Goal: Task Accomplishment & Management: Use online tool/utility

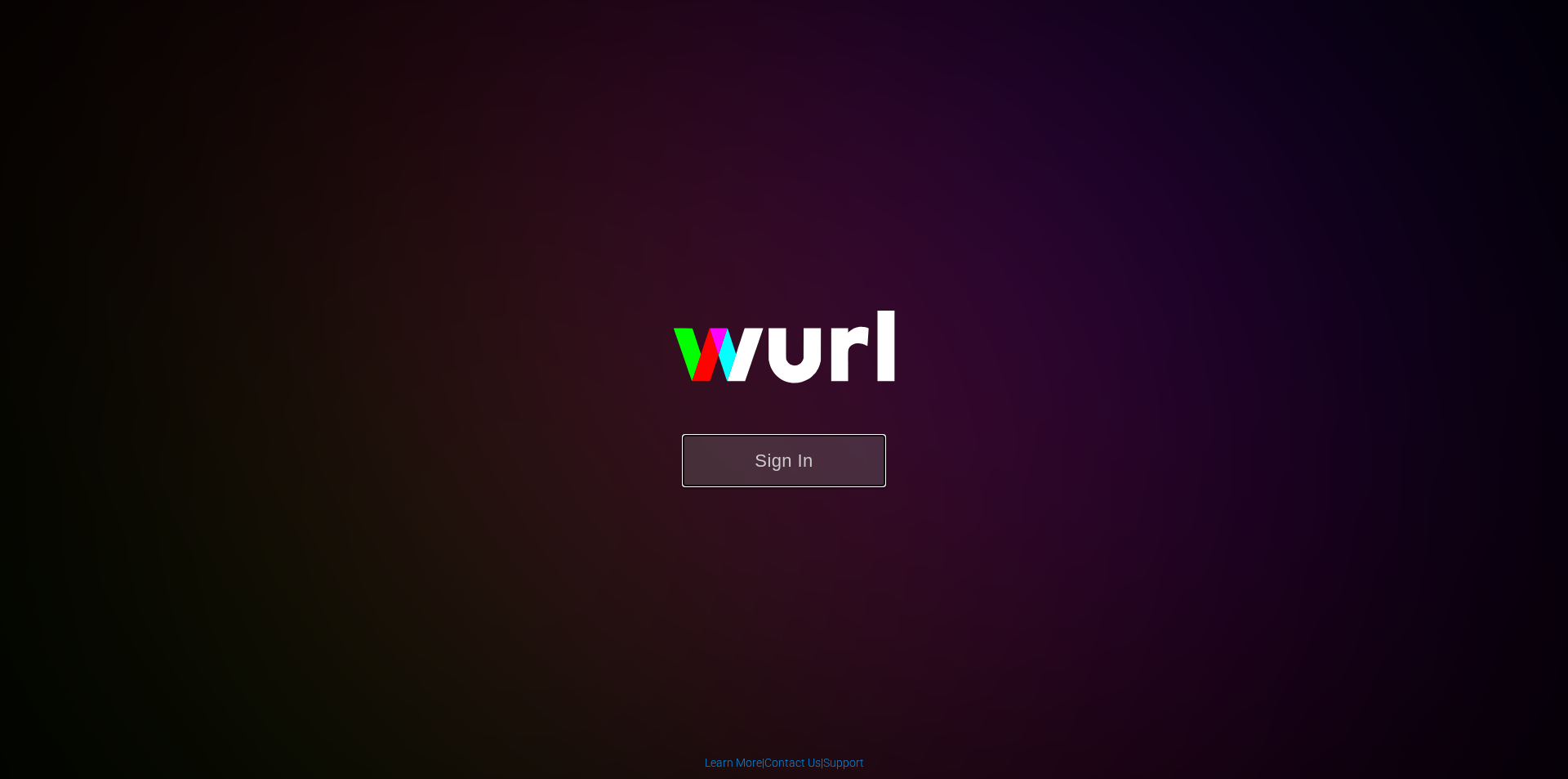
click at [790, 466] on button "Sign In" at bounding box center [784, 460] width 204 height 53
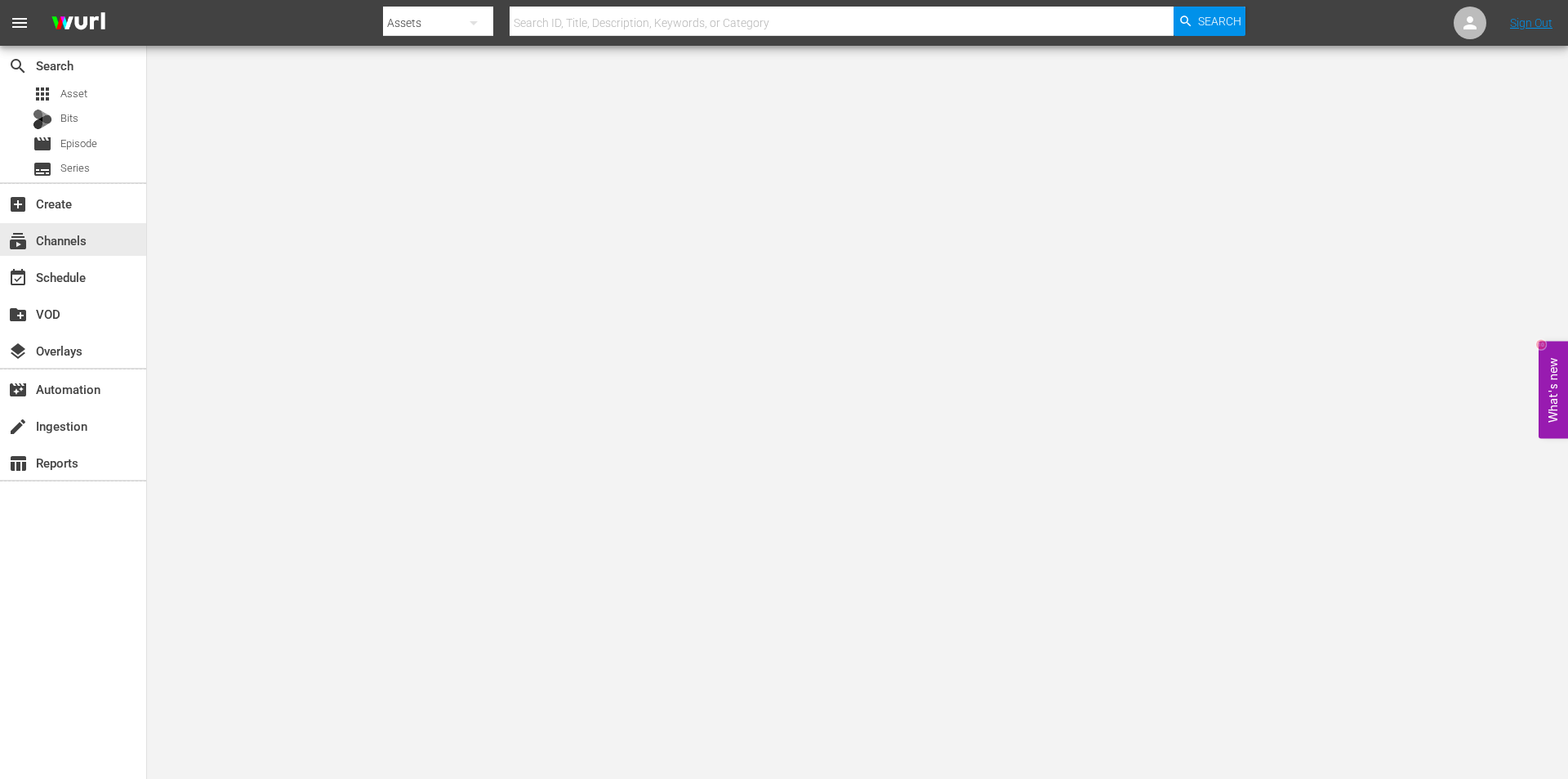
click at [54, 242] on div "subscriptions Channels" at bounding box center [45, 237] width 92 height 15
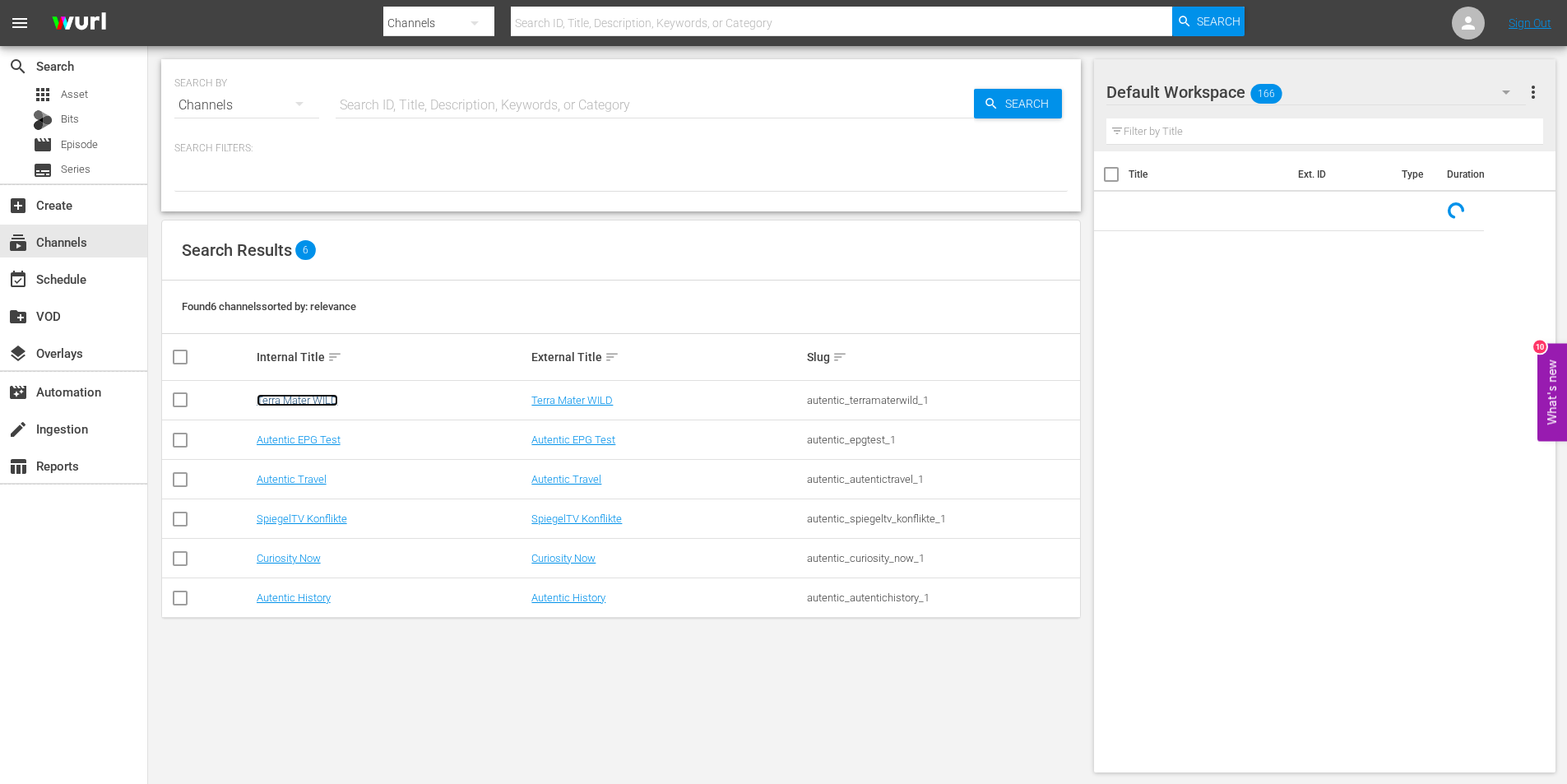
click at [303, 401] on link "Terra Mater WILD" at bounding box center [297, 399] width 81 height 12
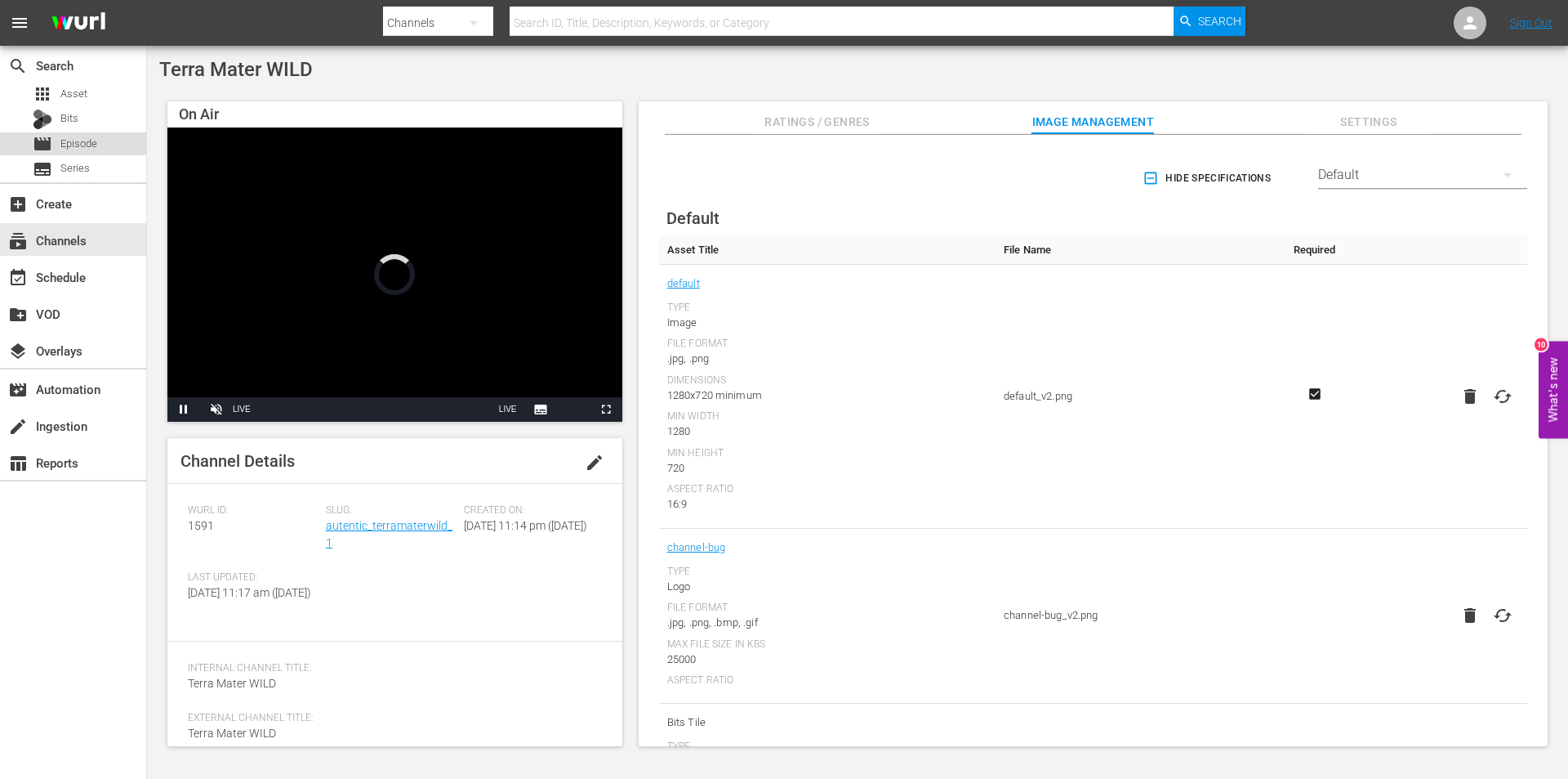
click at [74, 142] on span "Episode" at bounding box center [79, 144] width 37 height 17
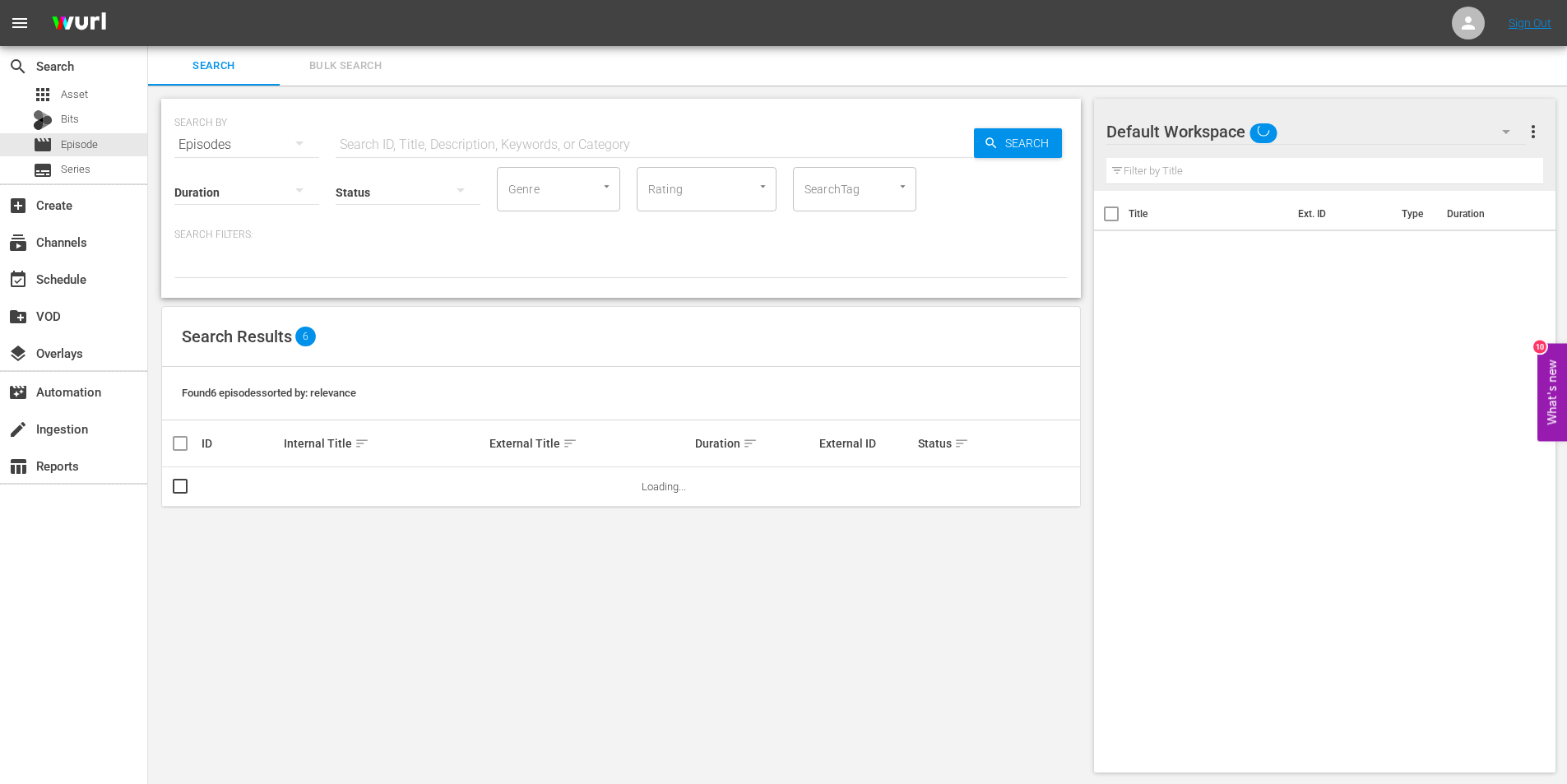
click at [445, 139] on input "text" at bounding box center [655, 145] width 639 height 39
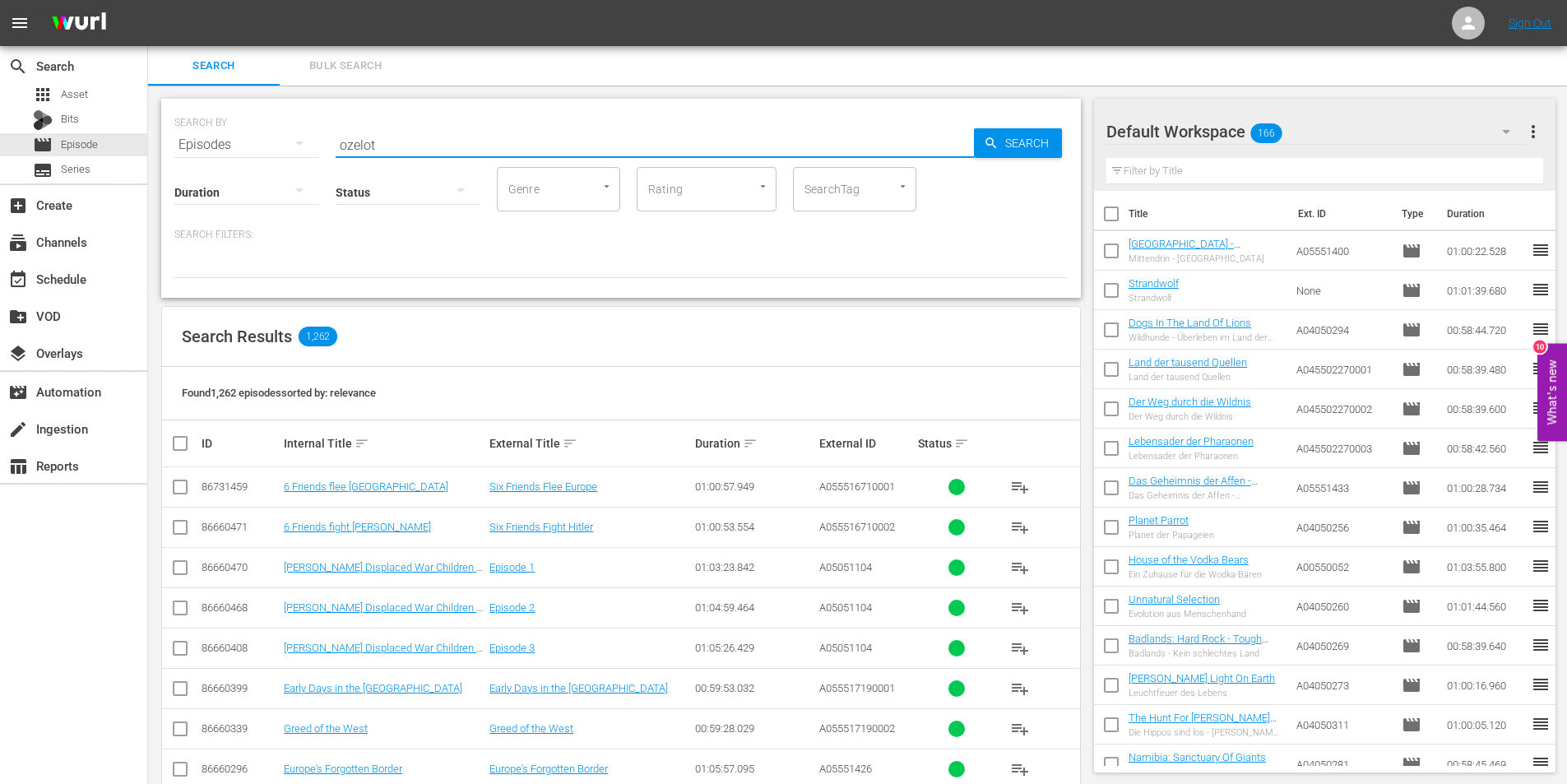
type input "ozelot"
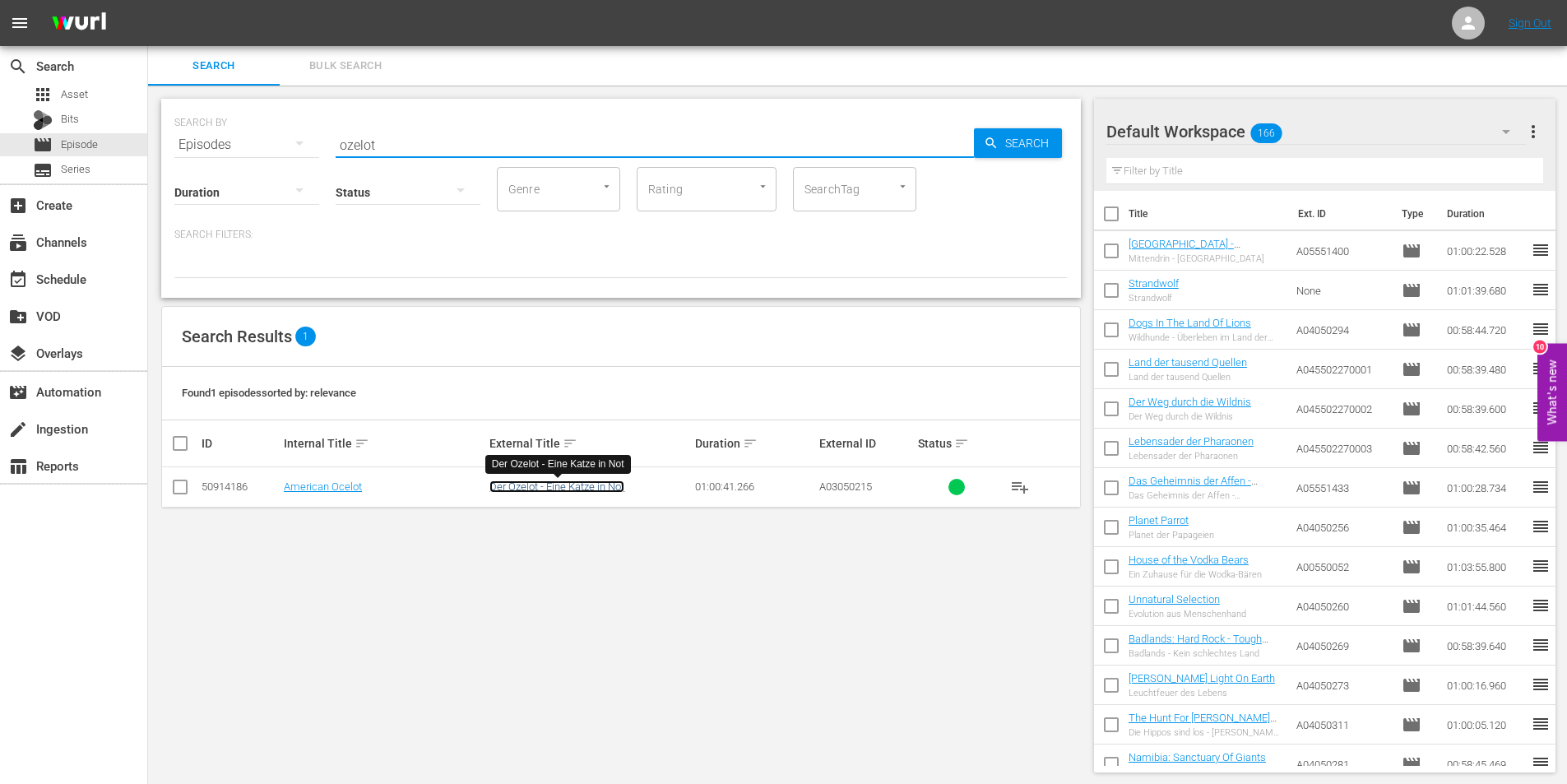
click at [535, 487] on link "Der Ozelot - Eine Katze in Not" at bounding box center [557, 485] width 134 height 12
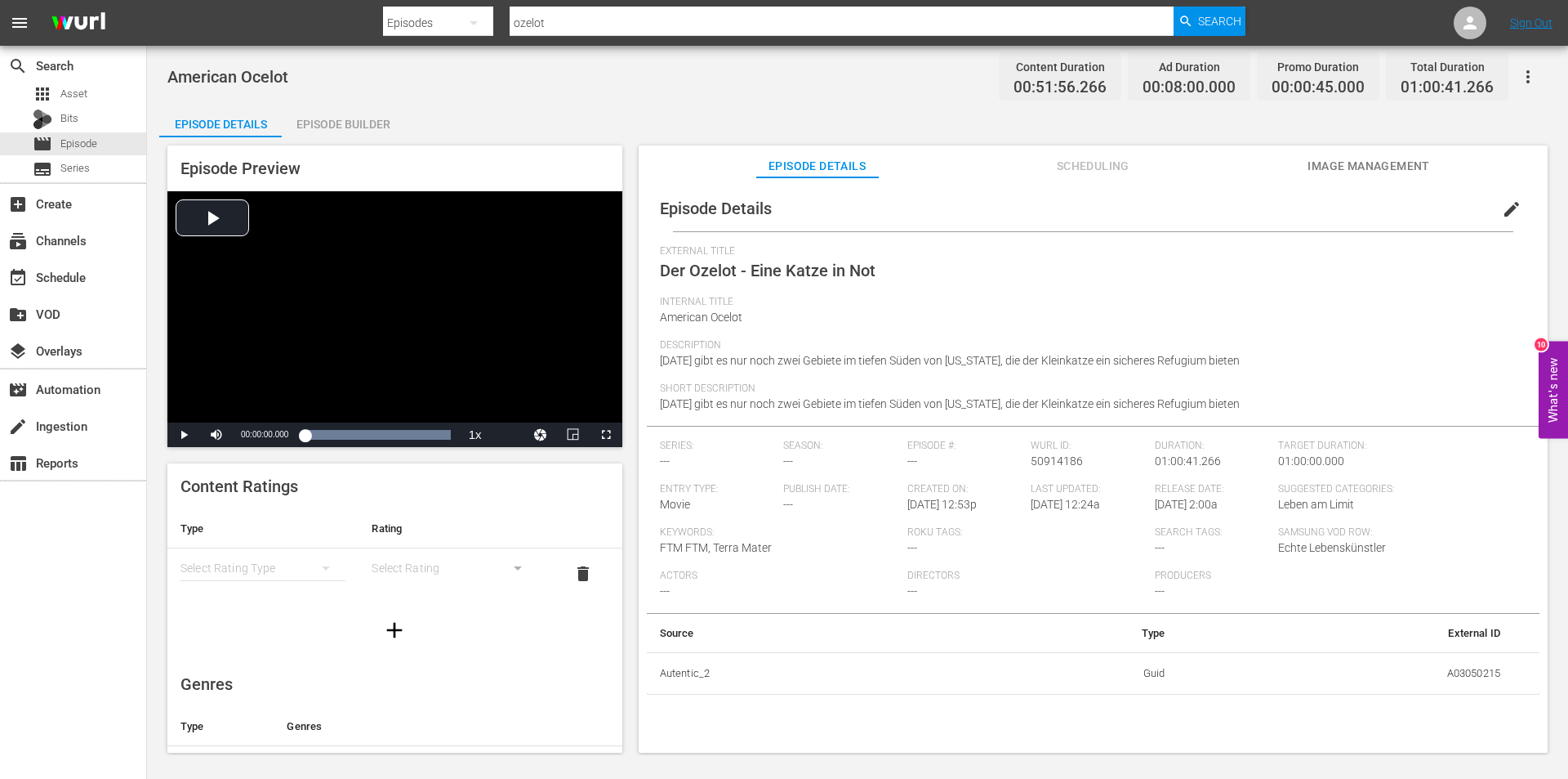
click at [1383, 161] on span "Image Management" at bounding box center [1369, 166] width 122 height 20
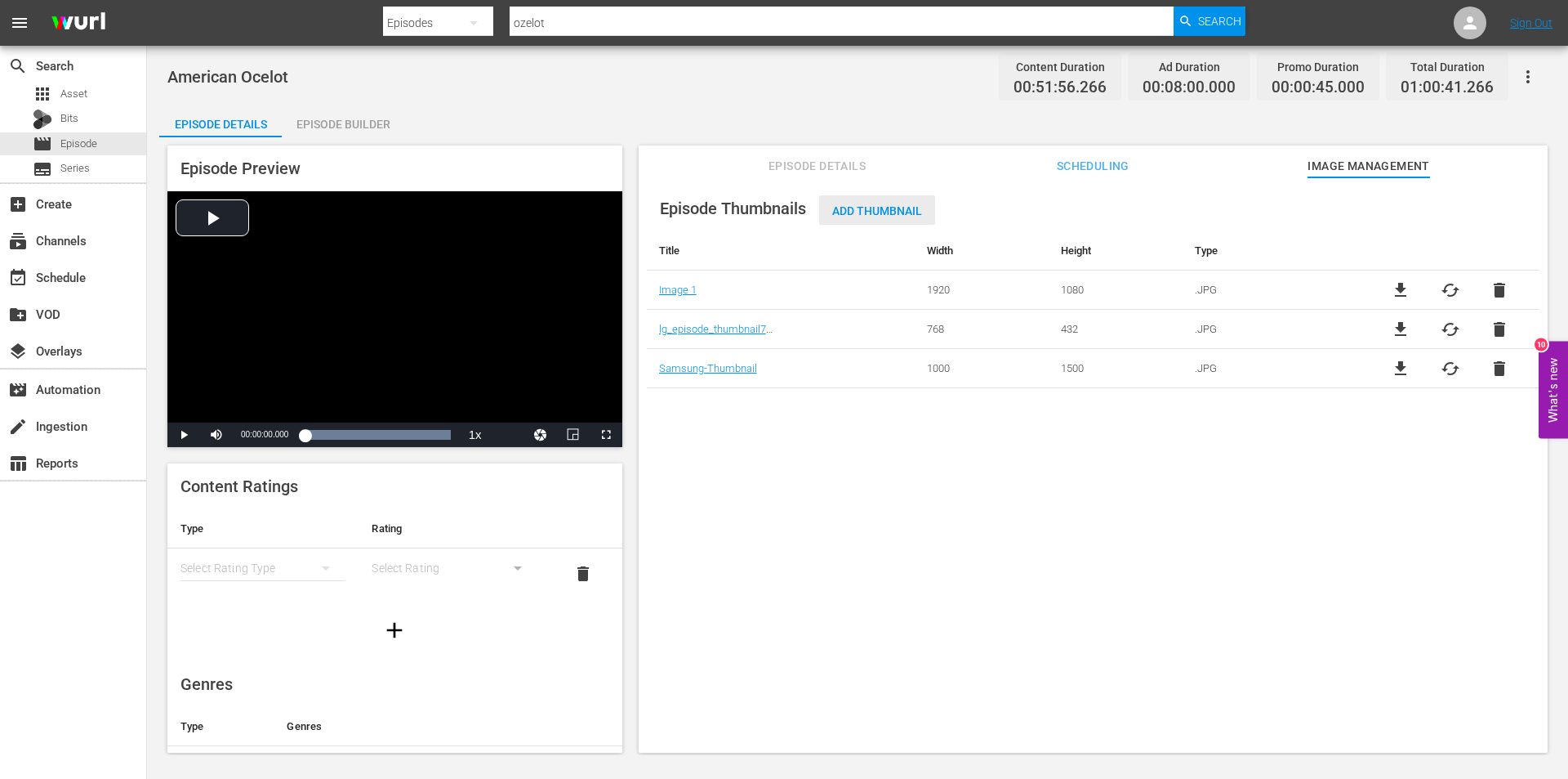
click at [869, 204] on span "Add Thumbnail" at bounding box center [877, 211] width 116 height 13
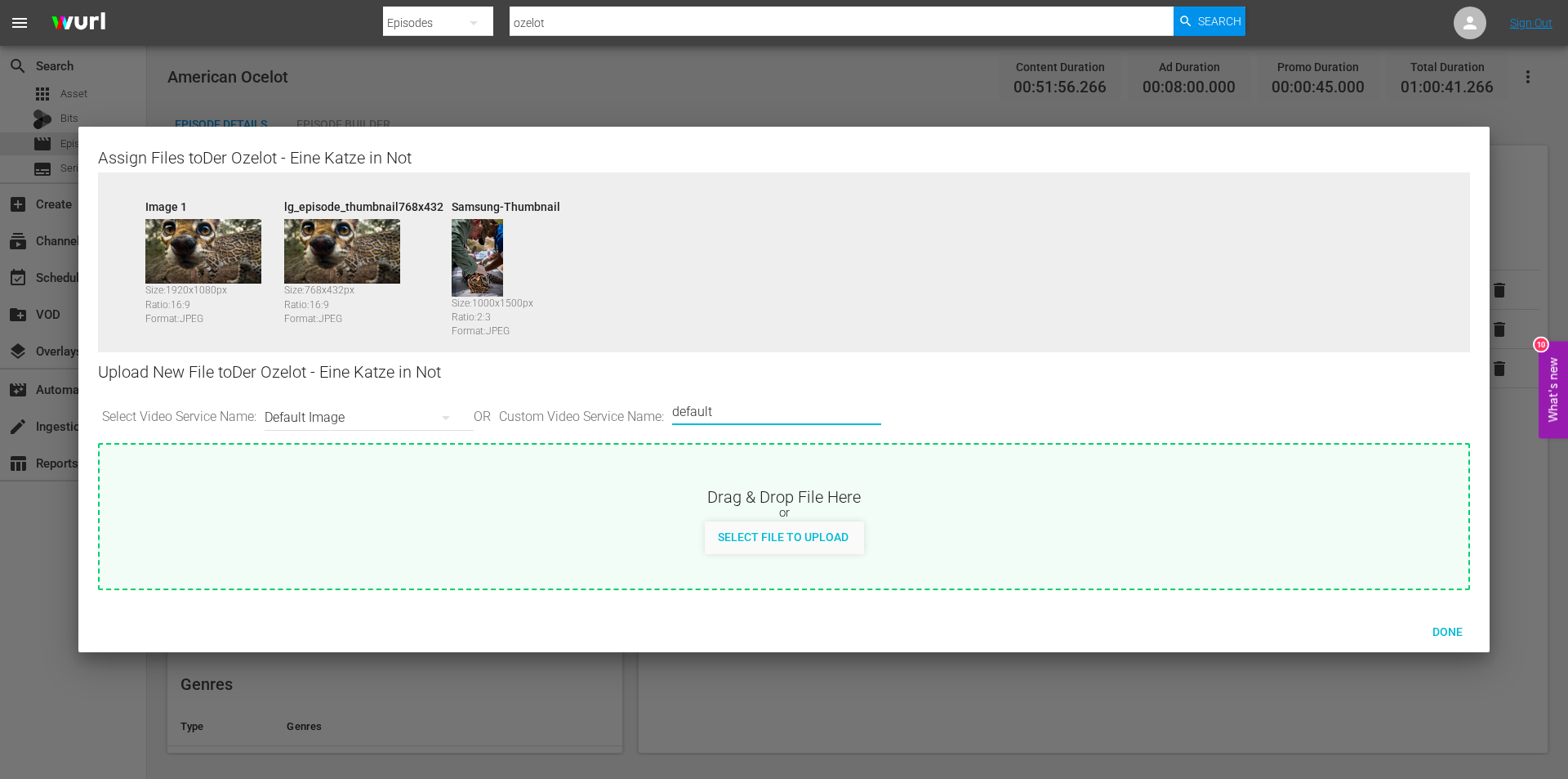
drag, startPoint x: 774, startPoint y: 414, endPoint x: 603, endPoint y: 393, distance: 172.3
click at [603, 393] on div "Select Video Service Name: Default Image OR Custom Video Service Name: Custom V…" at bounding box center [784, 417] width 1372 height 51
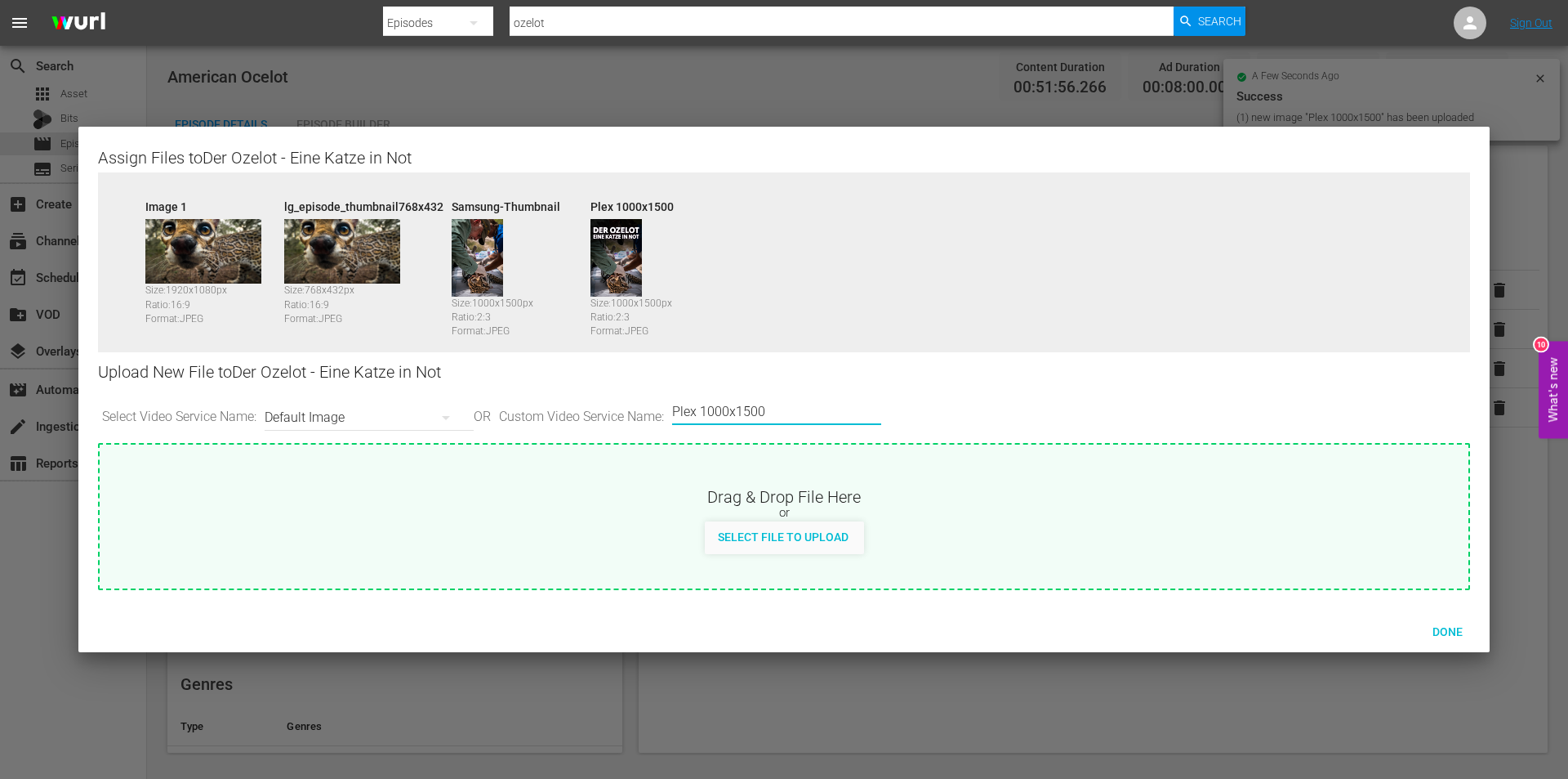
drag, startPoint x: 722, startPoint y: 411, endPoint x: 843, endPoint y: 413, distance: 121.0
click at [843, 413] on input "Plex 1000x1500" at bounding box center [772, 412] width 201 height 39
type input "Plex 1920x1080"
click at [1463, 629] on span "Done" at bounding box center [1447, 632] width 57 height 13
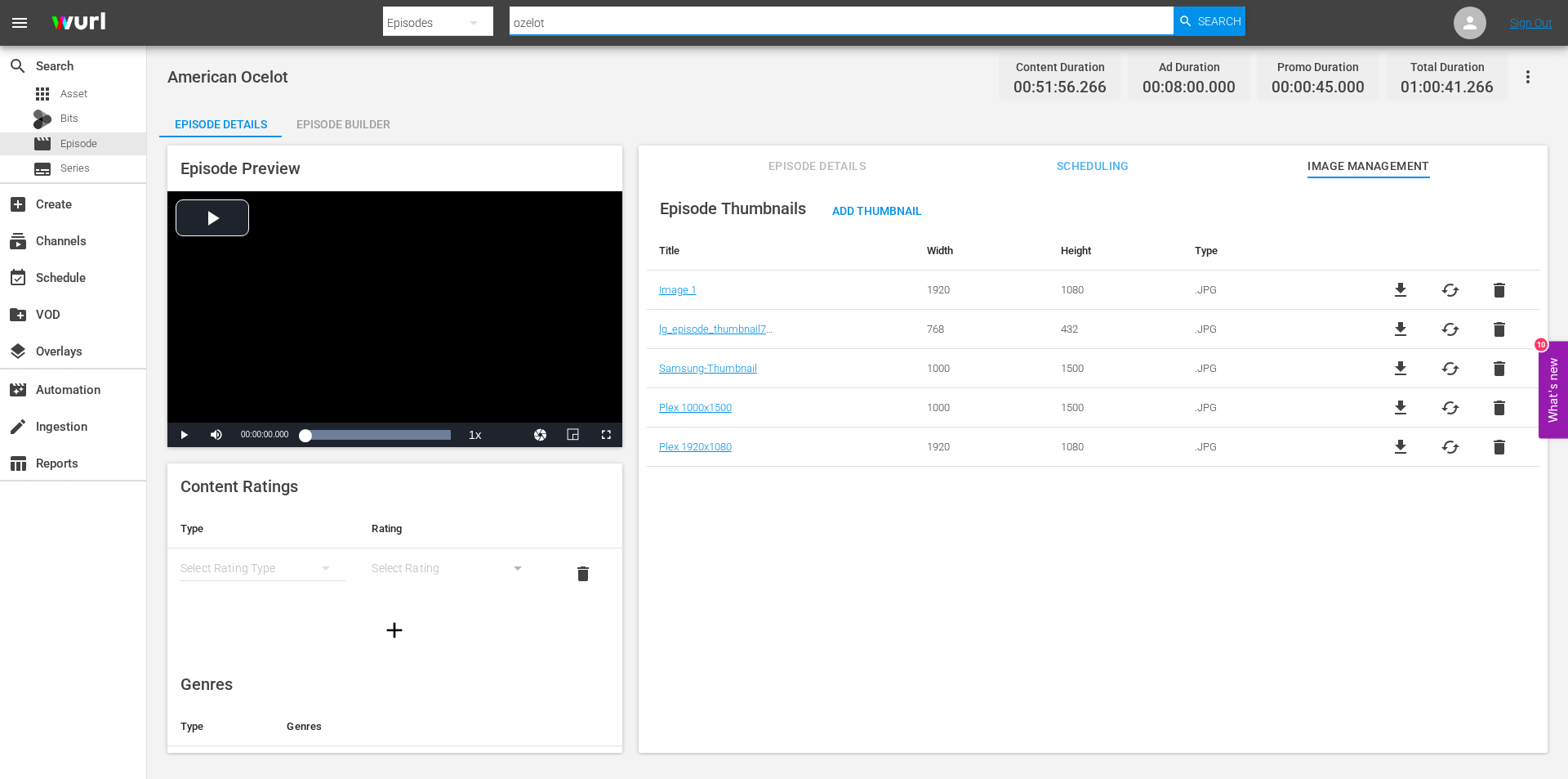
drag, startPoint x: 580, startPoint y: 24, endPoint x: 465, endPoint y: 22, distance: 115.0
click at [465, 22] on div "Search By Episodes Search ID, Title, Description, Keywords, or Category ozelot …" at bounding box center [814, 23] width 862 height 39
type input "dingo"
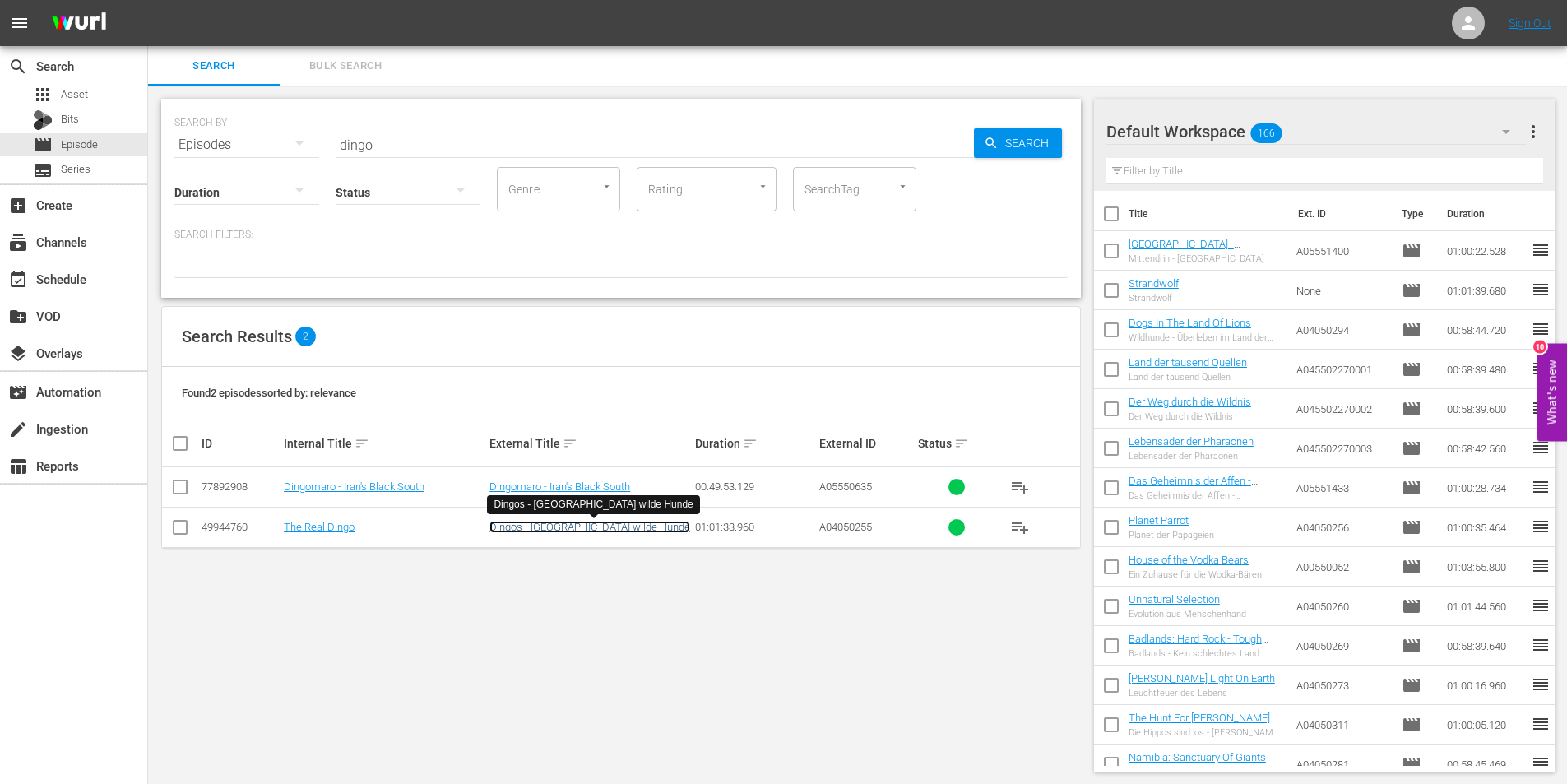
click at [540, 525] on link "Dingos - Australiens wilde Hunde" at bounding box center [589, 526] width 201 height 12
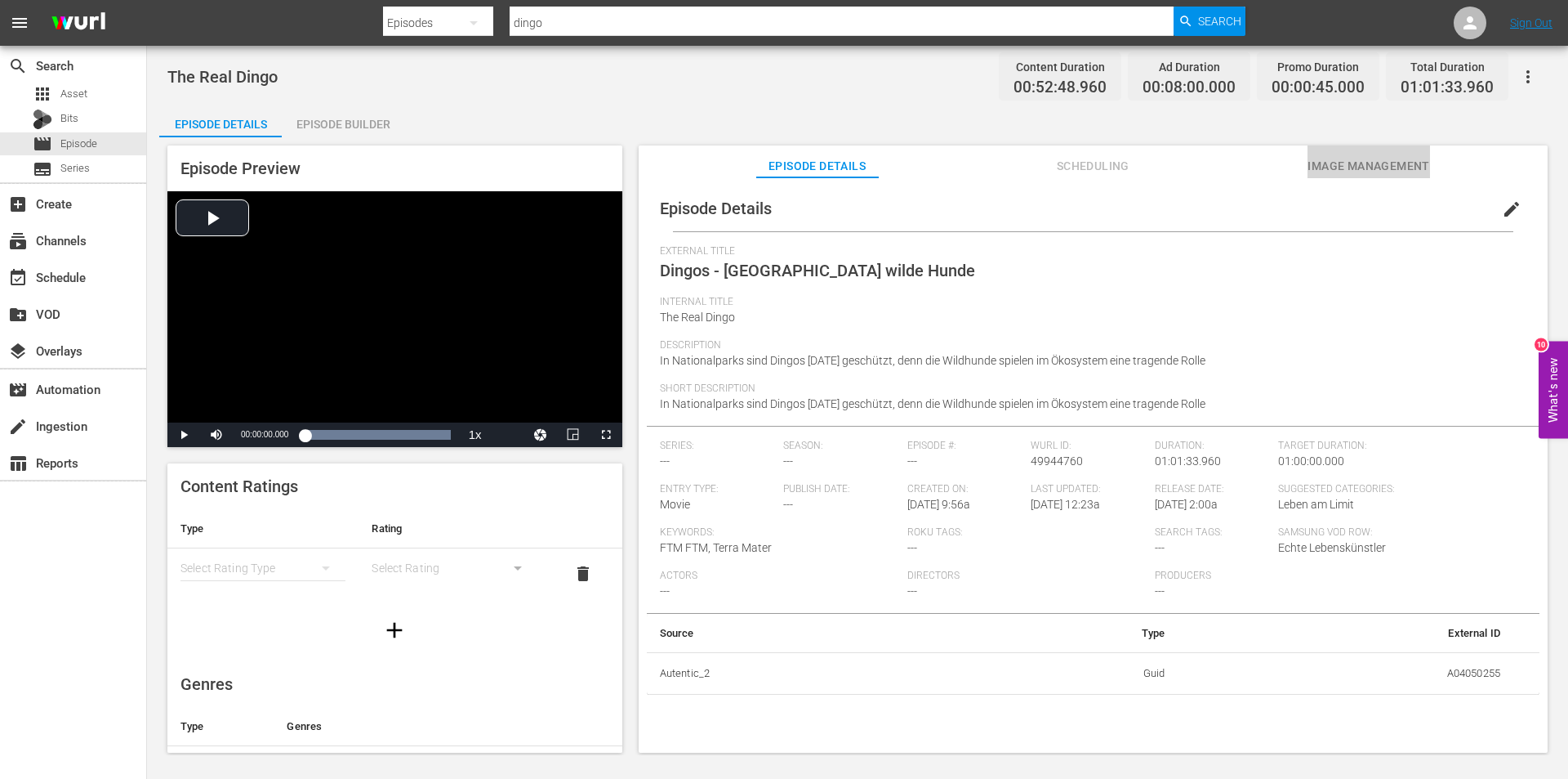
click at [1379, 161] on span "Image Management" at bounding box center [1369, 166] width 122 height 20
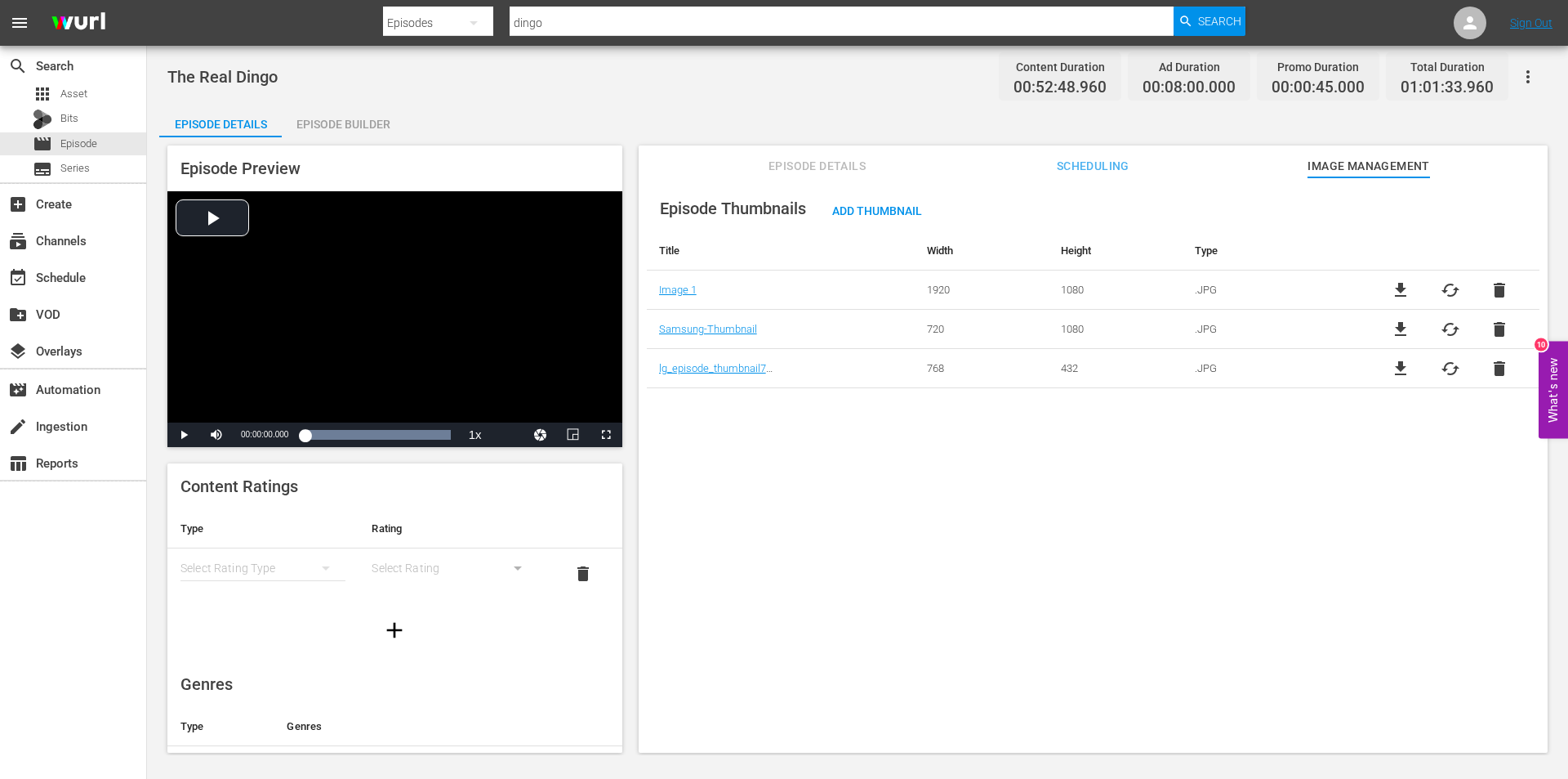
click at [440, 723] on th "Genres" at bounding box center [422, 726] width 298 height 39
click at [784, 162] on span "Episode Details" at bounding box center [818, 166] width 122 height 20
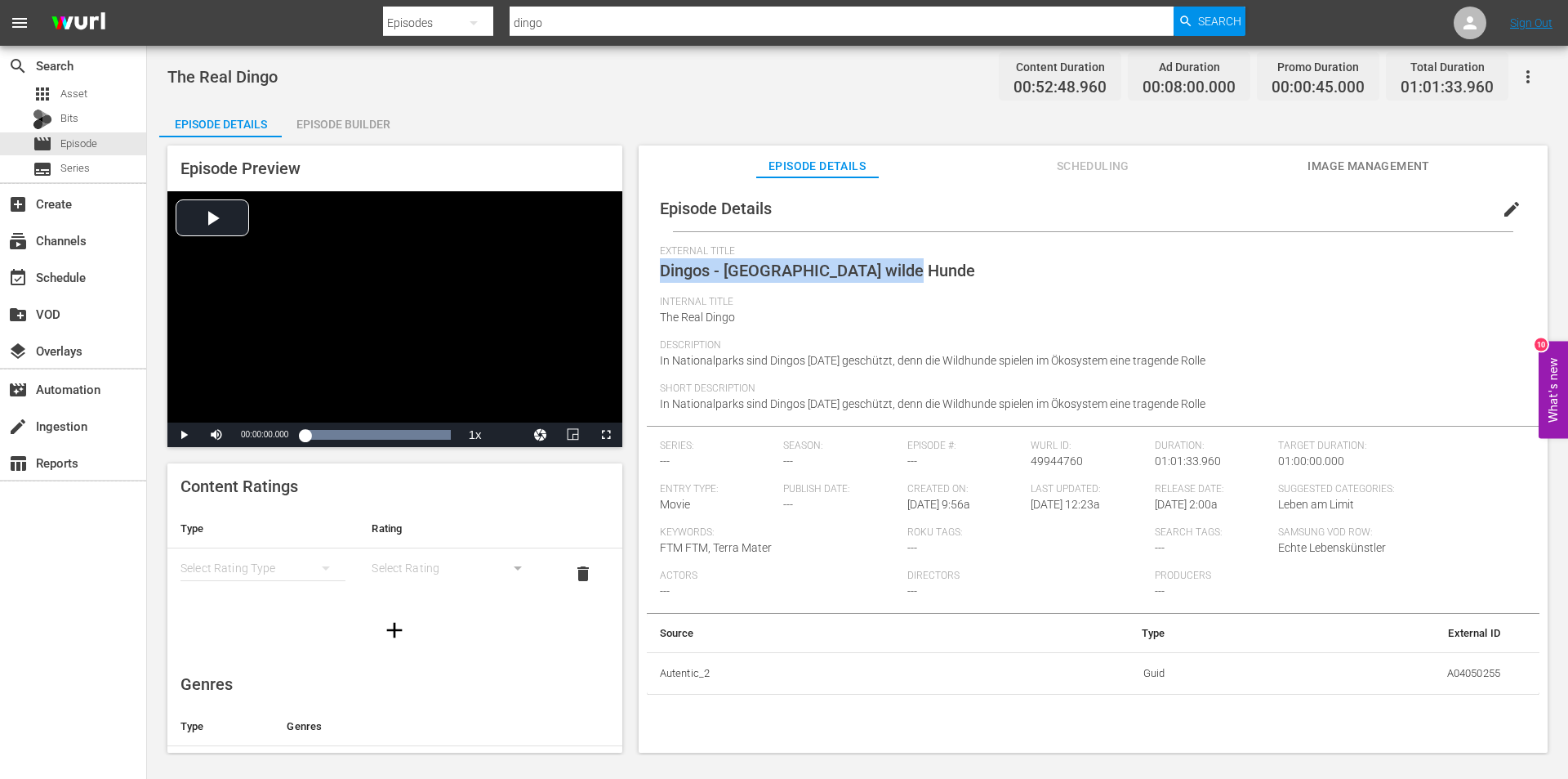
drag, startPoint x: 906, startPoint y: 274, endPoint x: 659, endPoint y: 275, distance: 247.0
click at [660, 275] on div "External Title Dingos - Australiens wilde Hunde" at bounding box center [1093, 270] width 867 height 51
copy span "Dingos - Australiens wilde Hunde"
click at [858, 704] on div "Episode Details edit External Title Dingos - Australiens wilde Hunde Internal T…" at bounding box center [1093, 472] width 910 height 591
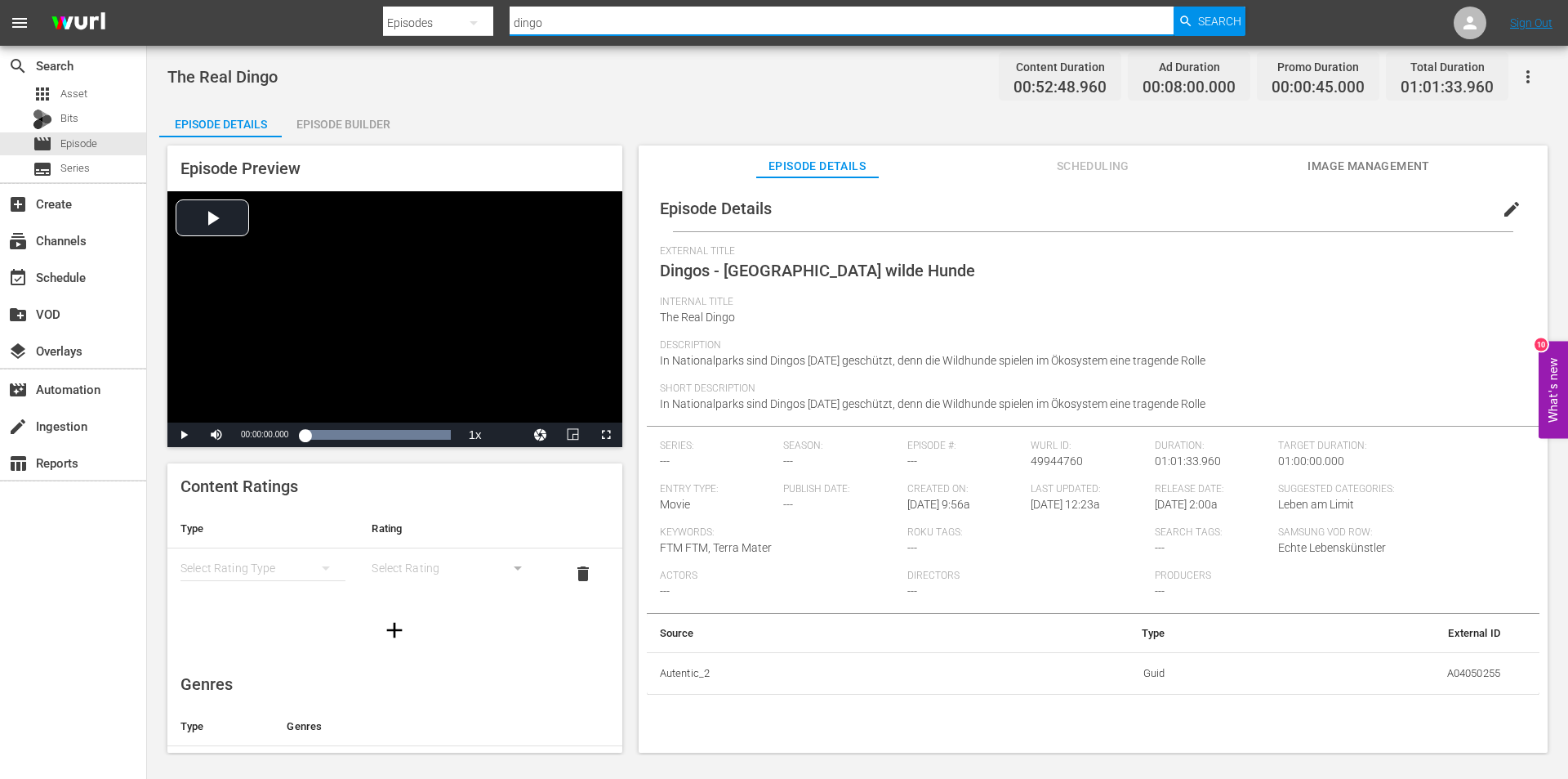
drag, startPoint x: 628, startPoint y: 22, endPoint x: 369, endPoint y: 22, distance: 259.0
click at [369, 22] on nav "menu Search By Episodes Search ID, Title, Description, Keywords, or Category di…" at bounding box center [784, 22] width 1568 height 45
paste input "Der Strauß - Zum Laufen geborden"
type input "Der Strauß - Zum Laufen geborden"
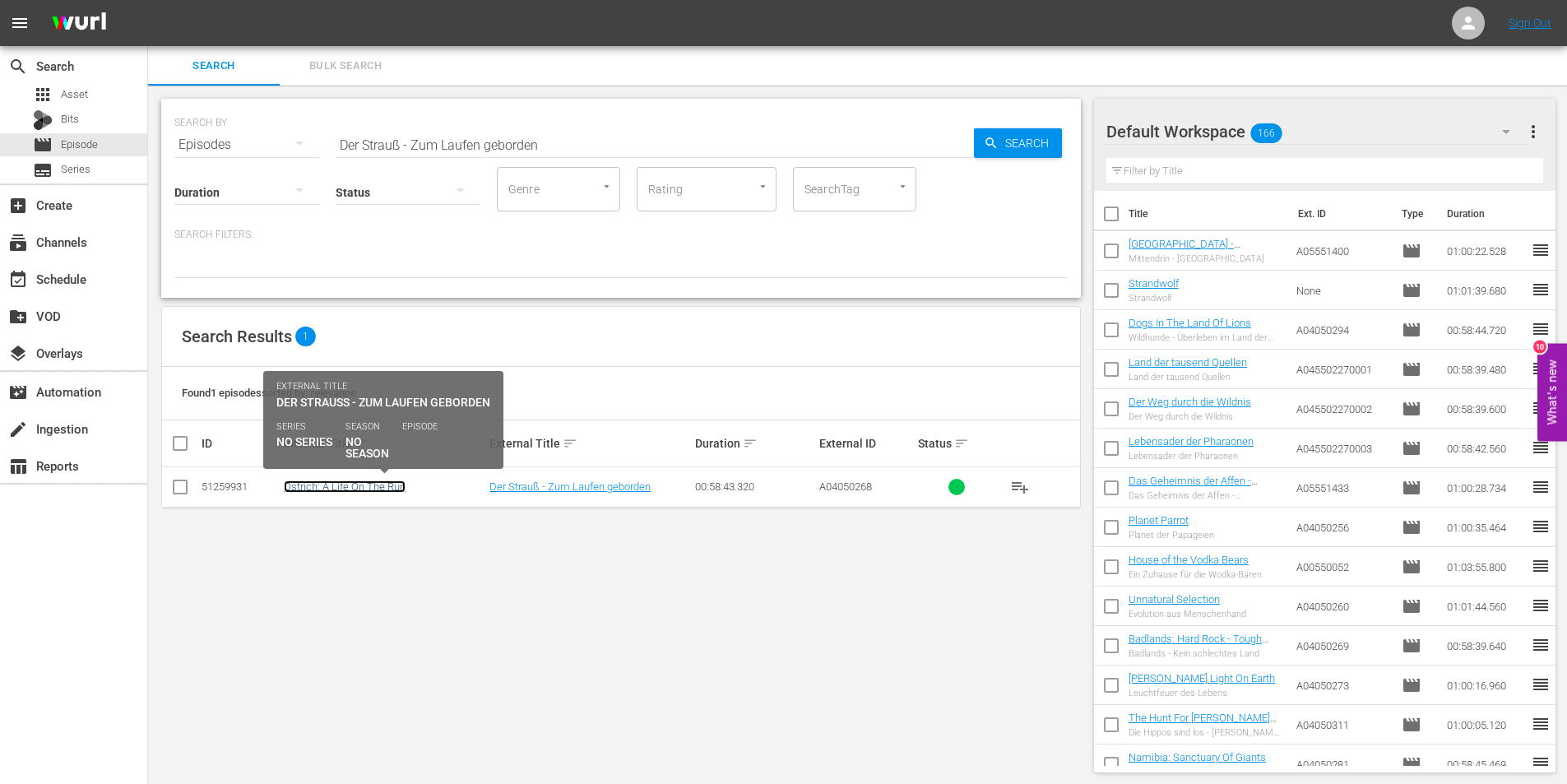
click at [376, 489] on link "Ostrich: A Life On The Run" at bounding box center [345, 485] width 121 height 12
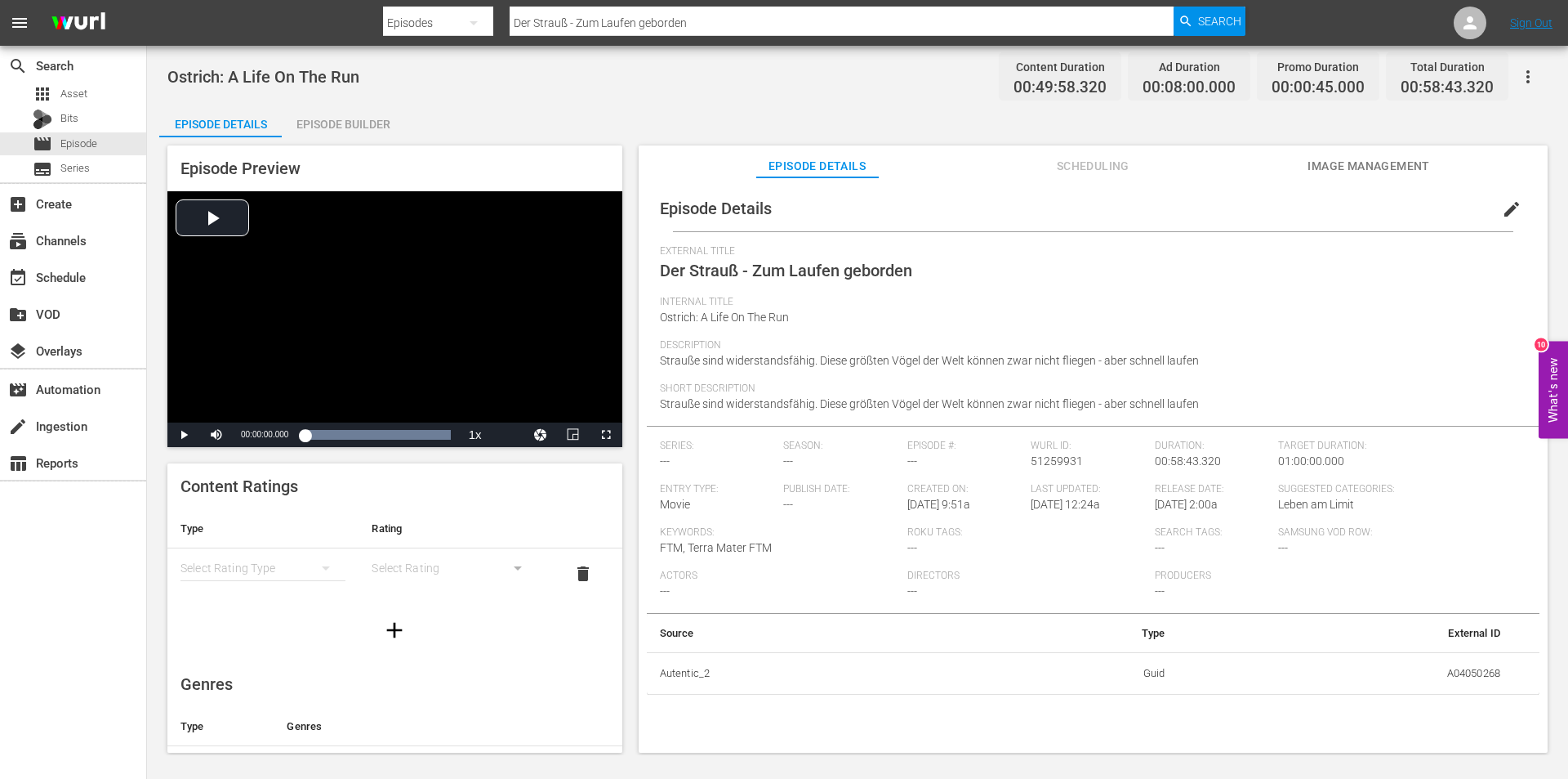
click at [1354, 160] on span "Image Management" at bounding box center [1369, 166] width 122 height 20
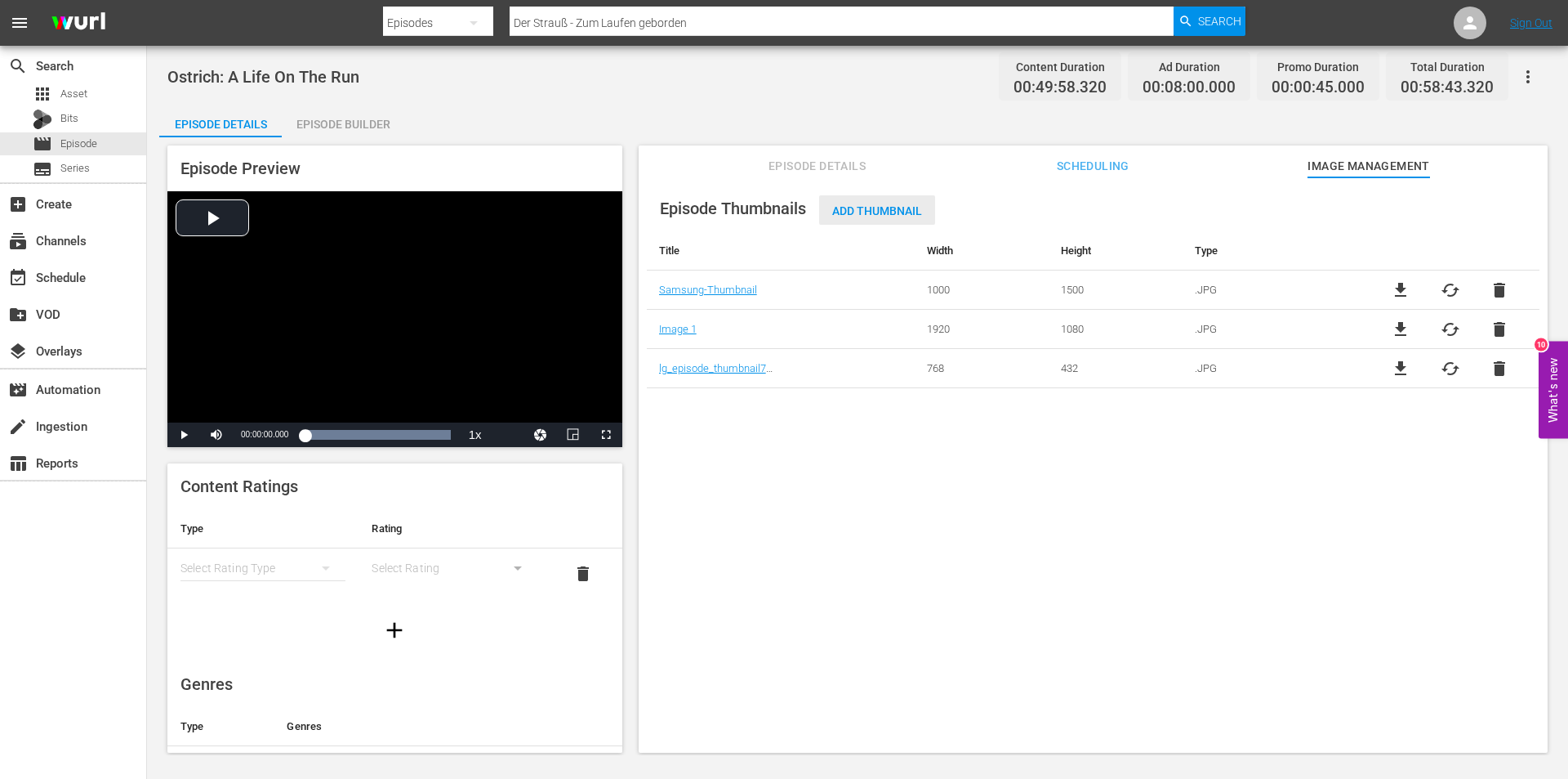
click at [841, 212] on span "Add Thumbnail" at bounding box center [877, 211] width 116 height 13
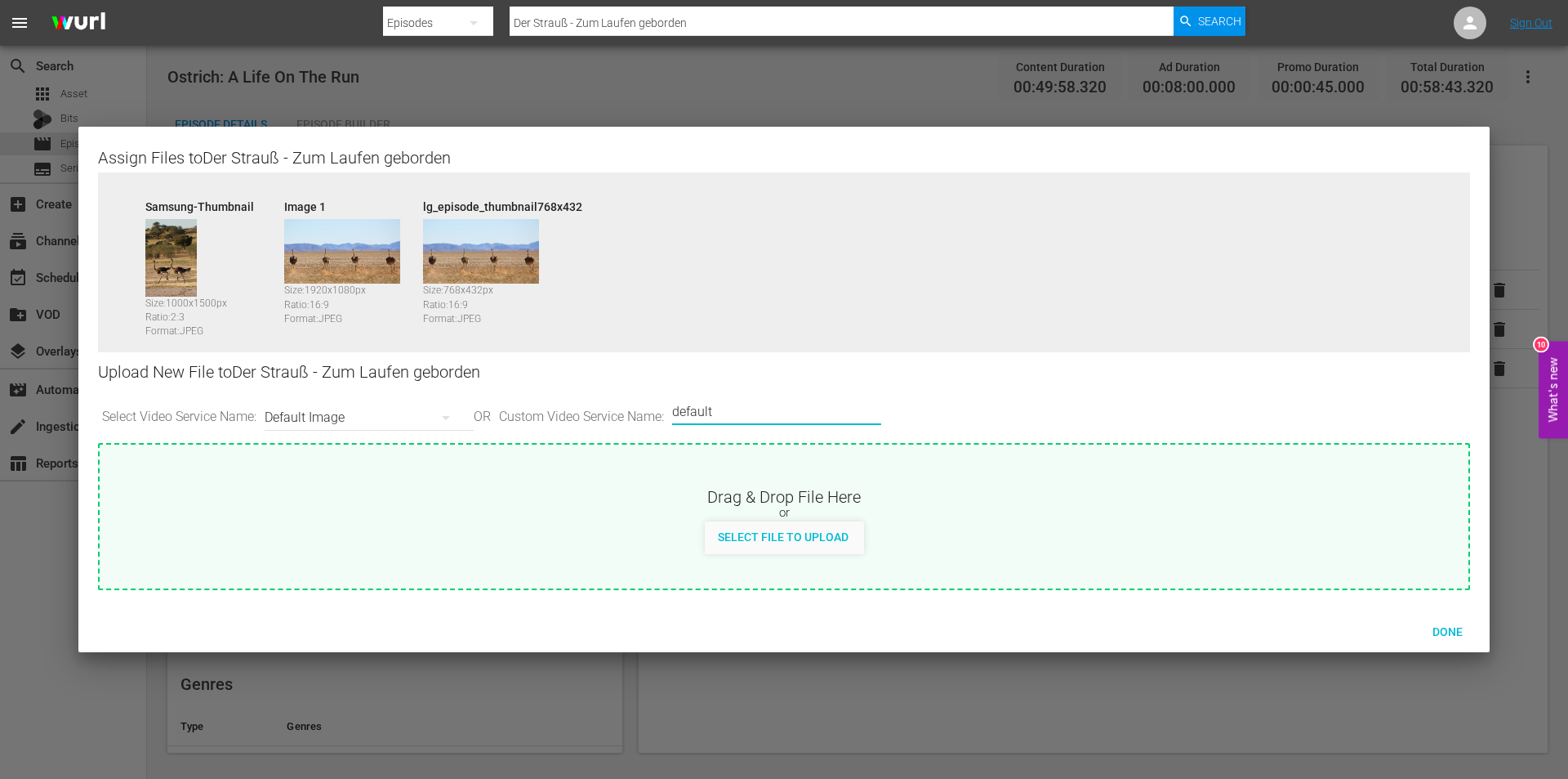
click at [735, 414] on input "default" at bounding box center [772, 412] width 201 height 39
type input "d"
drag, startPoint x: 724, startPoint y: 407, endPoint x: 860, endPoint y: 426, distance: 137.3
click at [860, 426] on input "Plex 1000x1500" at bounding box center [772, 412] width 201 height 39
type input "Plex 1920x1080"
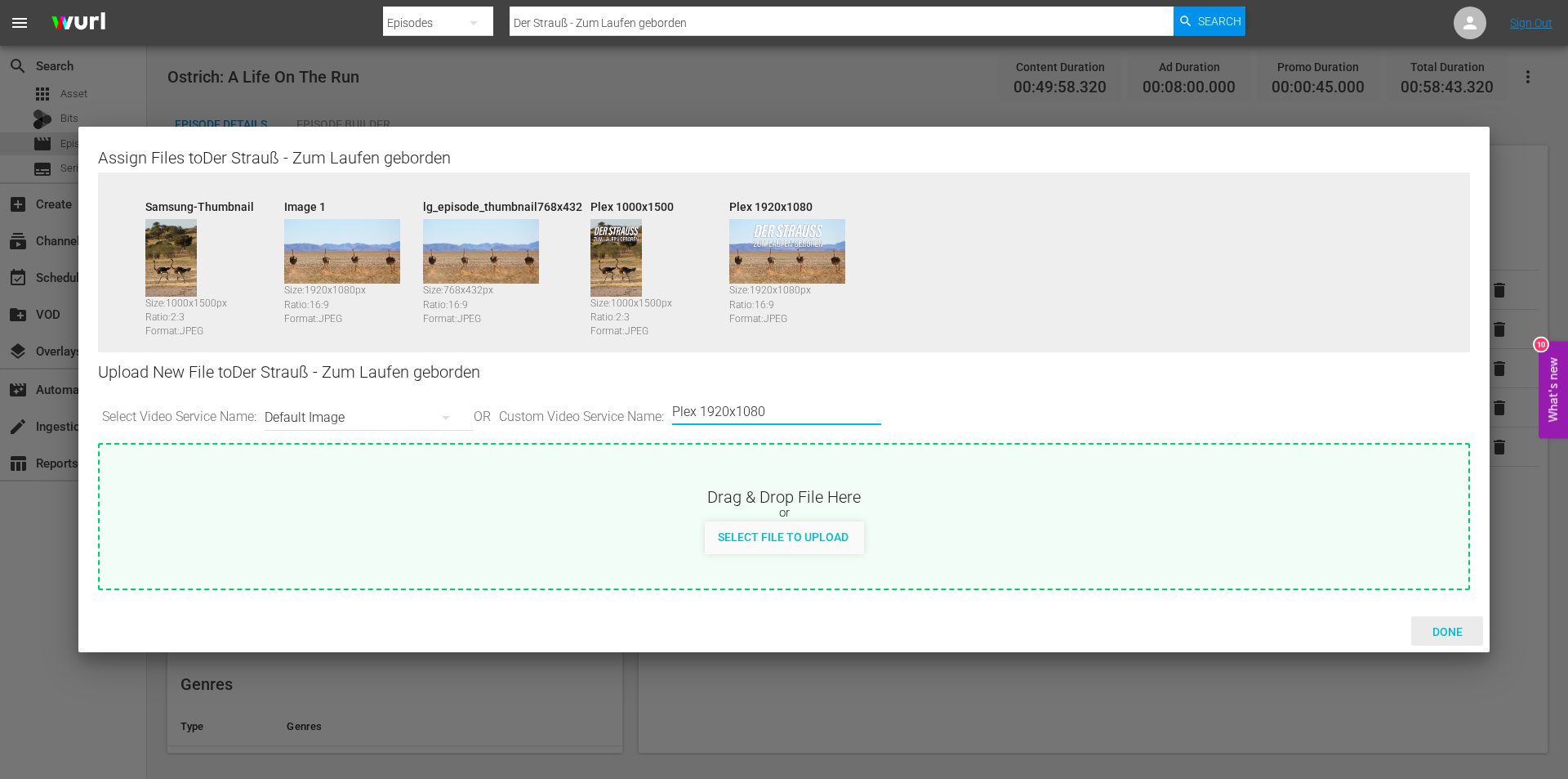
click at [1452, 626] on span "Done" at bounding box center [1447, 632] width 57 height 13
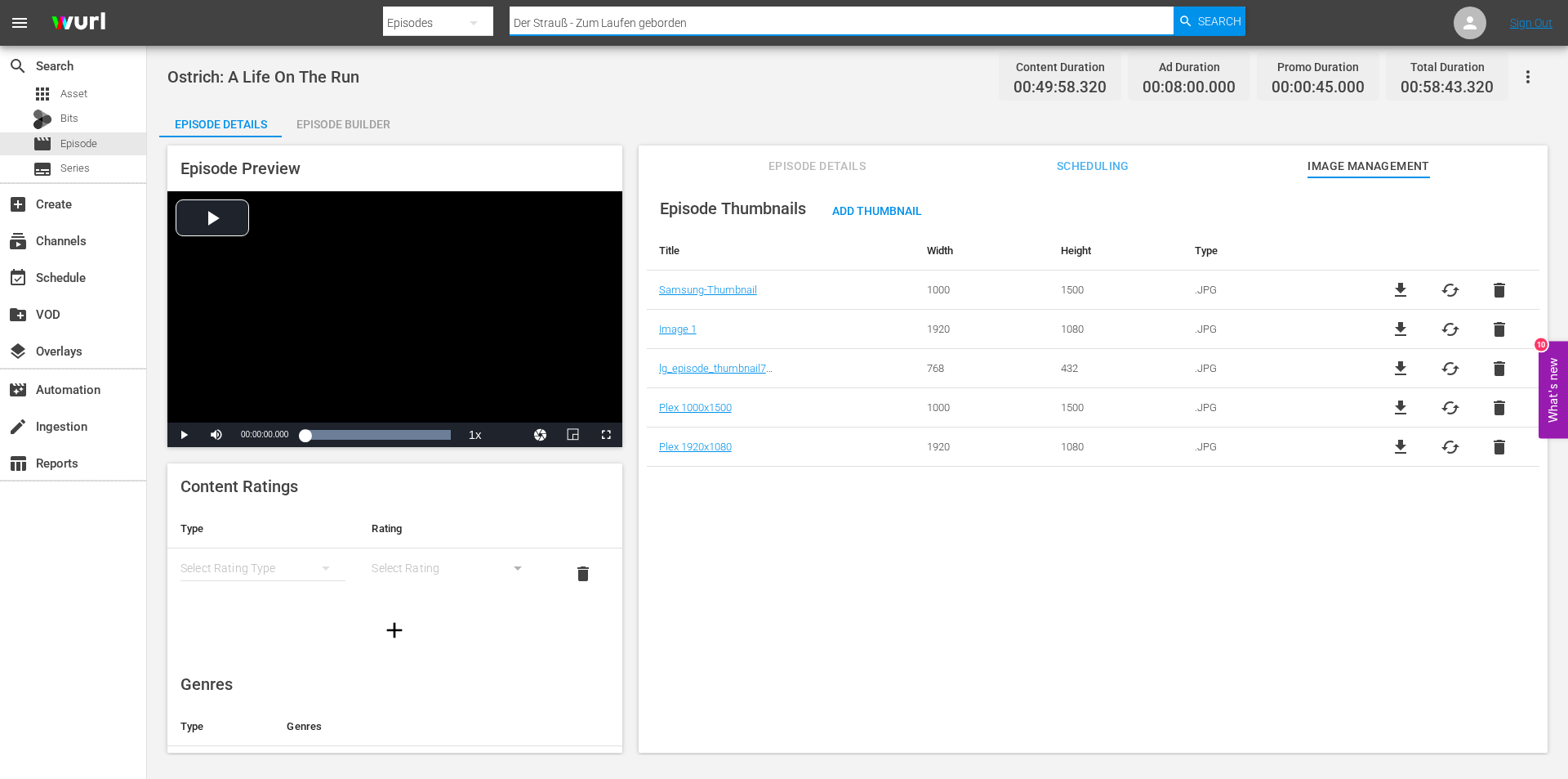
drag, startPoint x: 697, startPoint y: 20, endPoint x: 365, endPoint y: 13, distance: 332.1
click at [365, 13] on nav "menu Search By Episodes Search ID, Title, Description, Keywords, or Category De…" at bounding box center [784, 22] width 1568 height 45
paste input "Lipizzaner - Könige und Krieger"
type input "Lipizzaner - Könige und Krieger"
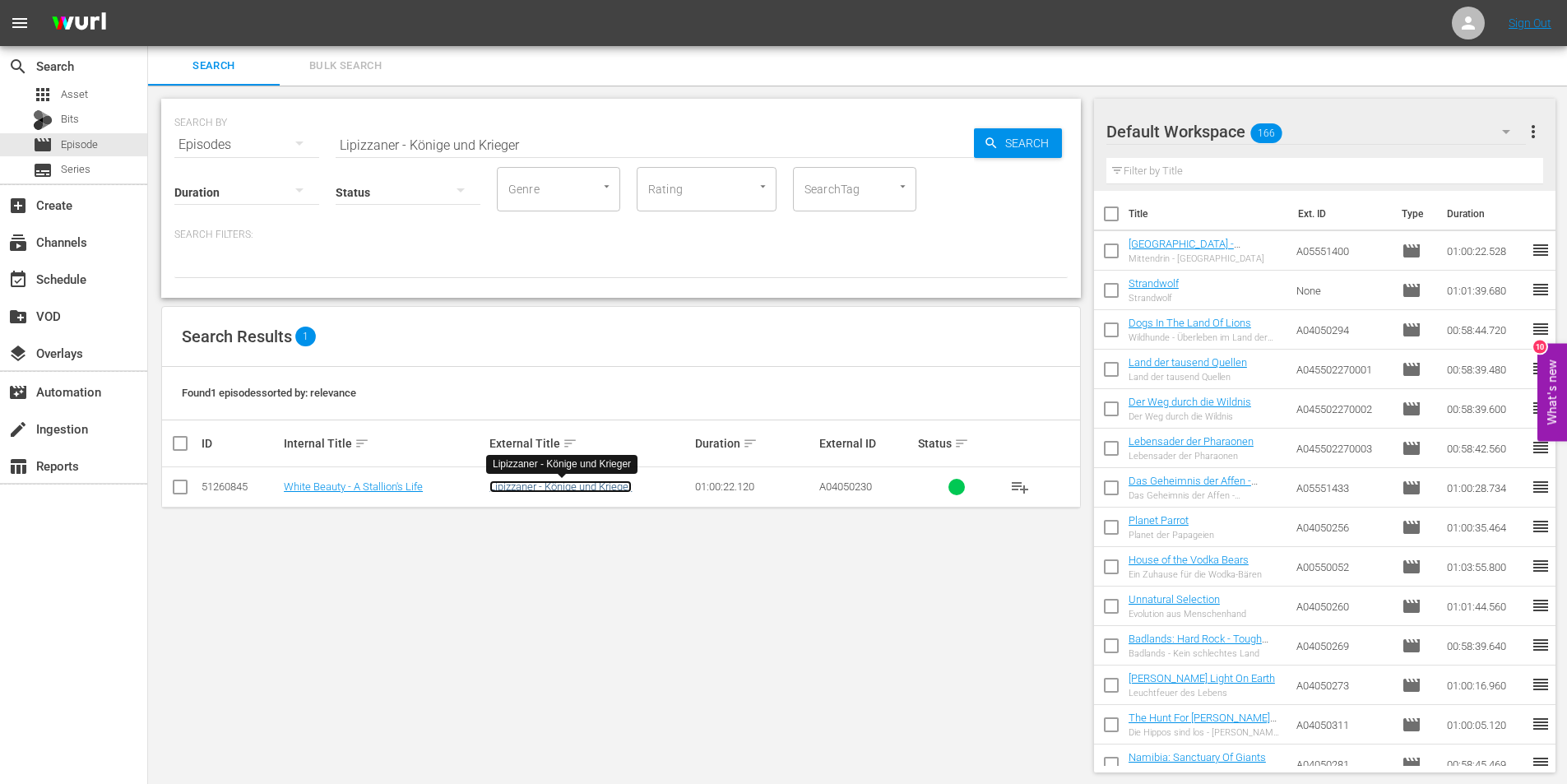
click at [512, 487] on link "Lipizzaner - Könige und Krieger" at bounding box center [560, 485] width 142 height 12
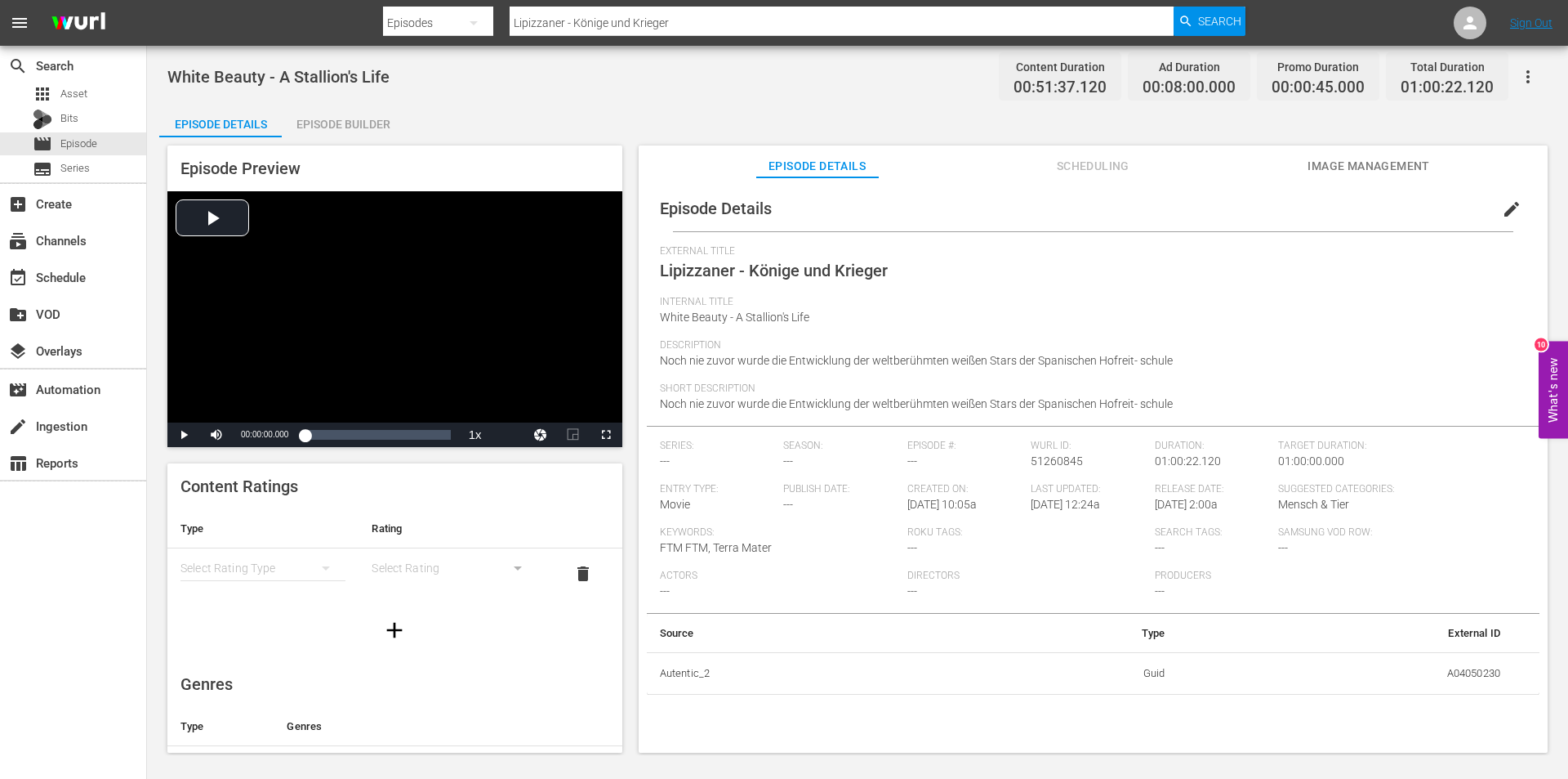
click at [1382, 157] on span "Image Management" at bounding box center [1369, 166] width 122 height 20
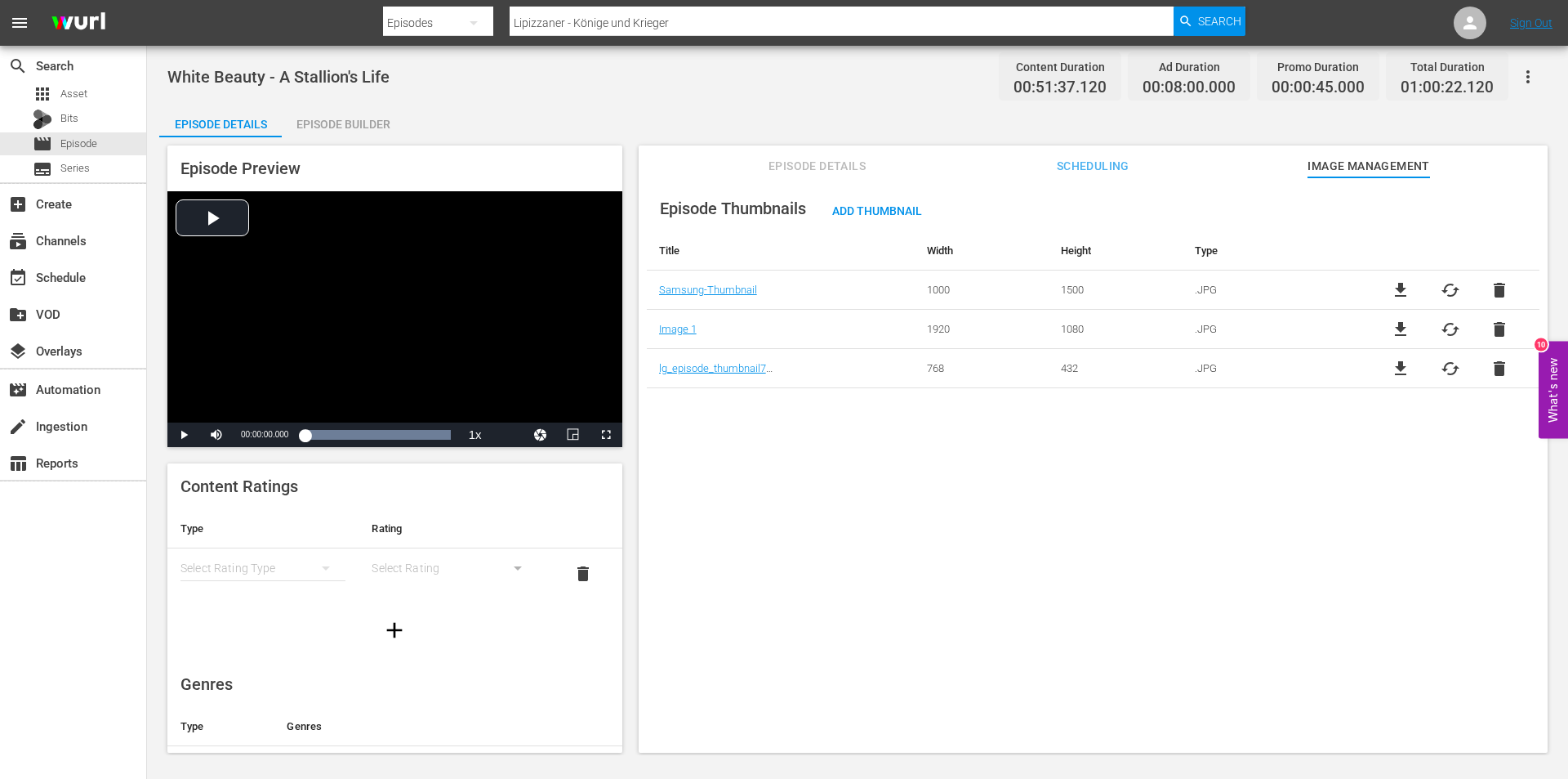
click at [821, 165] on span "Episode Details" at bounding box center [818, 166] width 122 height 20
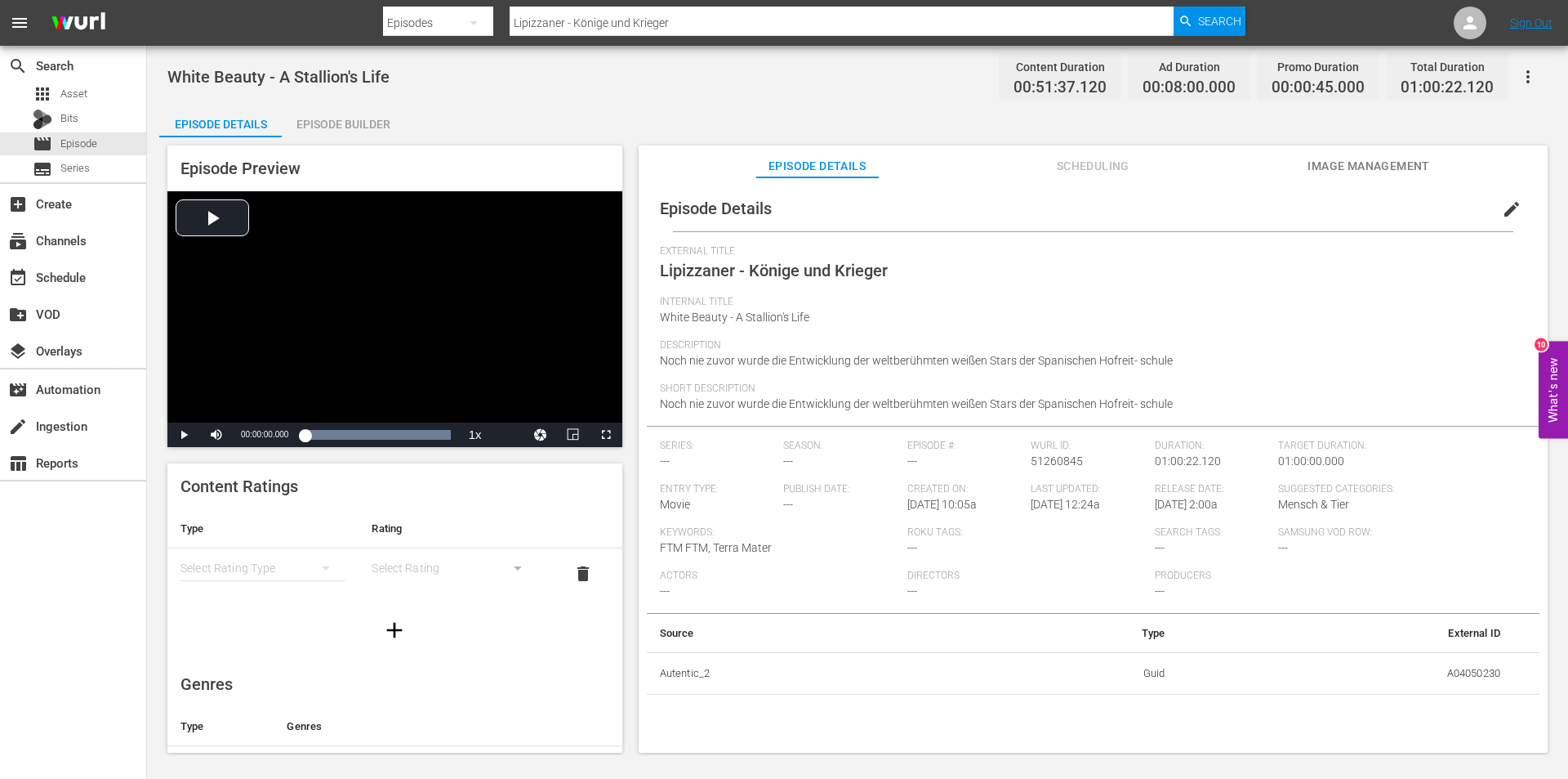
click at [1409, 161] on span "Image Management" at bounding box center [1369, 166] width 122 height 20
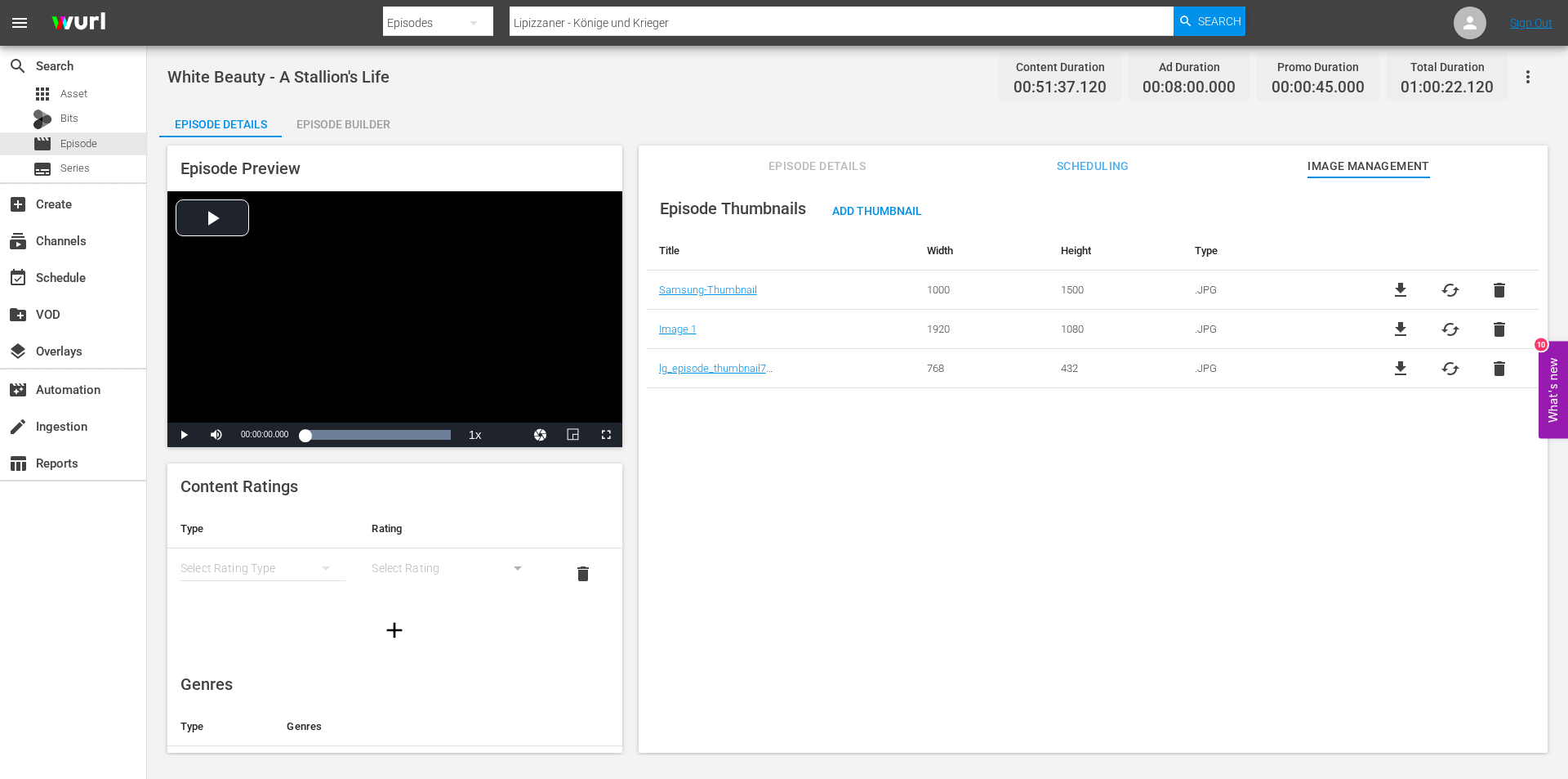
click at [1042, 704] on div "Episode Thumbnails Add Thumbnail Title Width Height Type Samsung-Thumbnail 1000…" at bounding box center [1093, 472] width 910 height 591
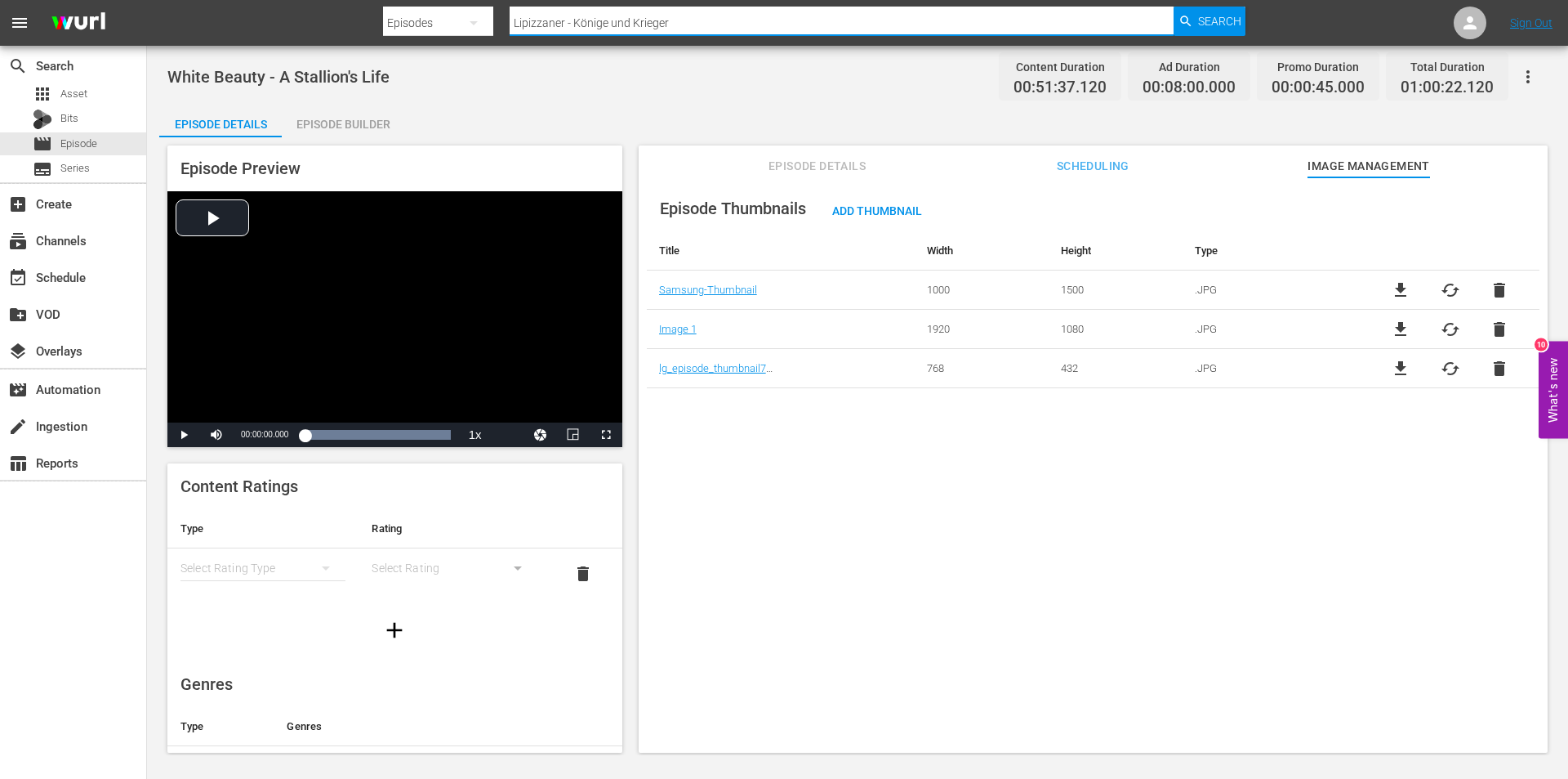
drag, startPoint x: 798, startPoint y: 18, endPoint x: 416, endPoint y: 19, distance: 382.0
click at [416, 19] on div "Search By Episodes Search ID, Title, Description, Keywords, or Category Lipizza…" at bounding box center [814, 23] width 862 height 39
paste input "Überirdisch - Die Welt aus der Luft"
type input "Überirdisch - Die Welt aus der Luft"
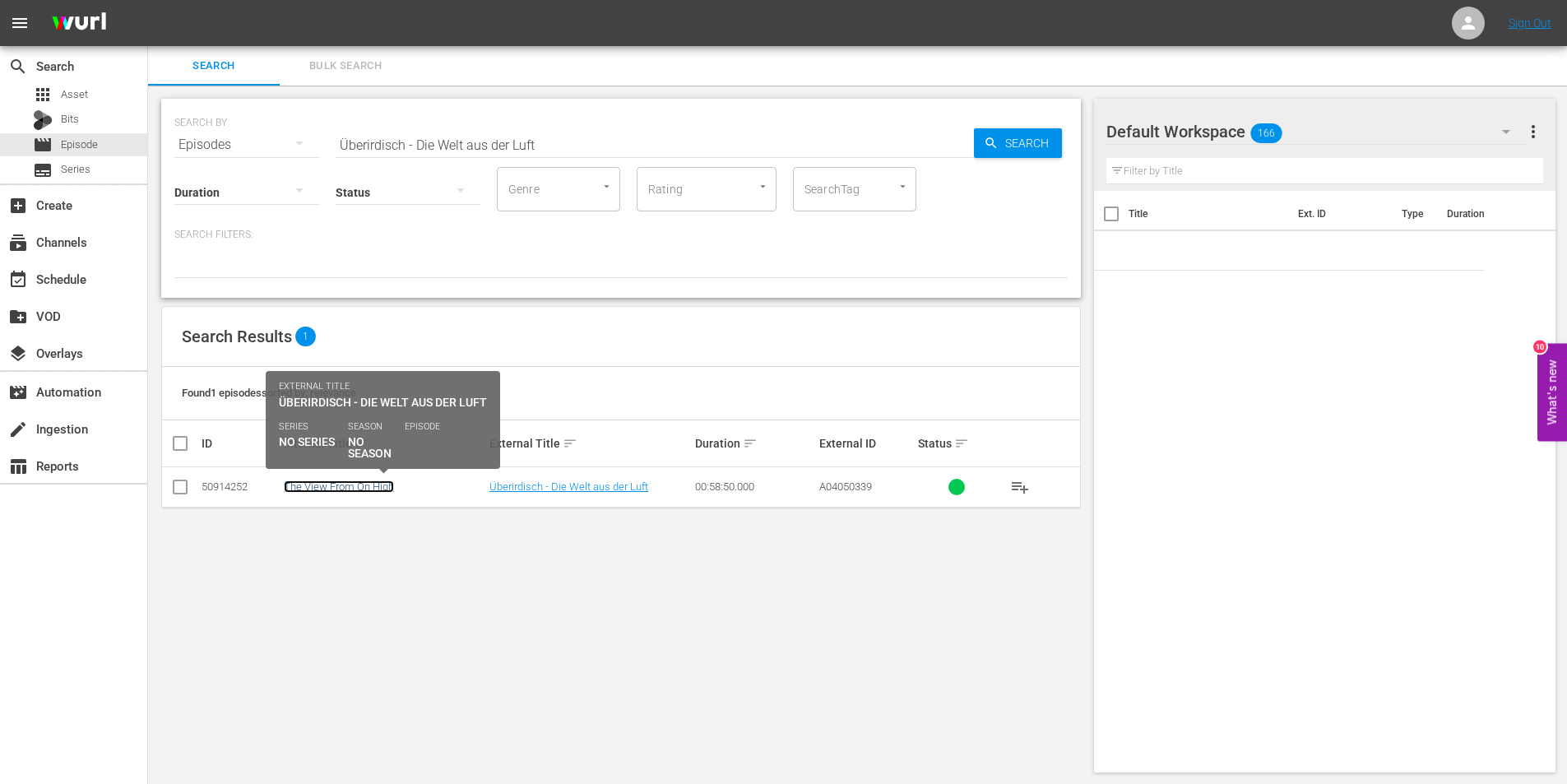
click at [374, 487] on link "The View From On High" at bounding box center [339, 485] width 110 height 12
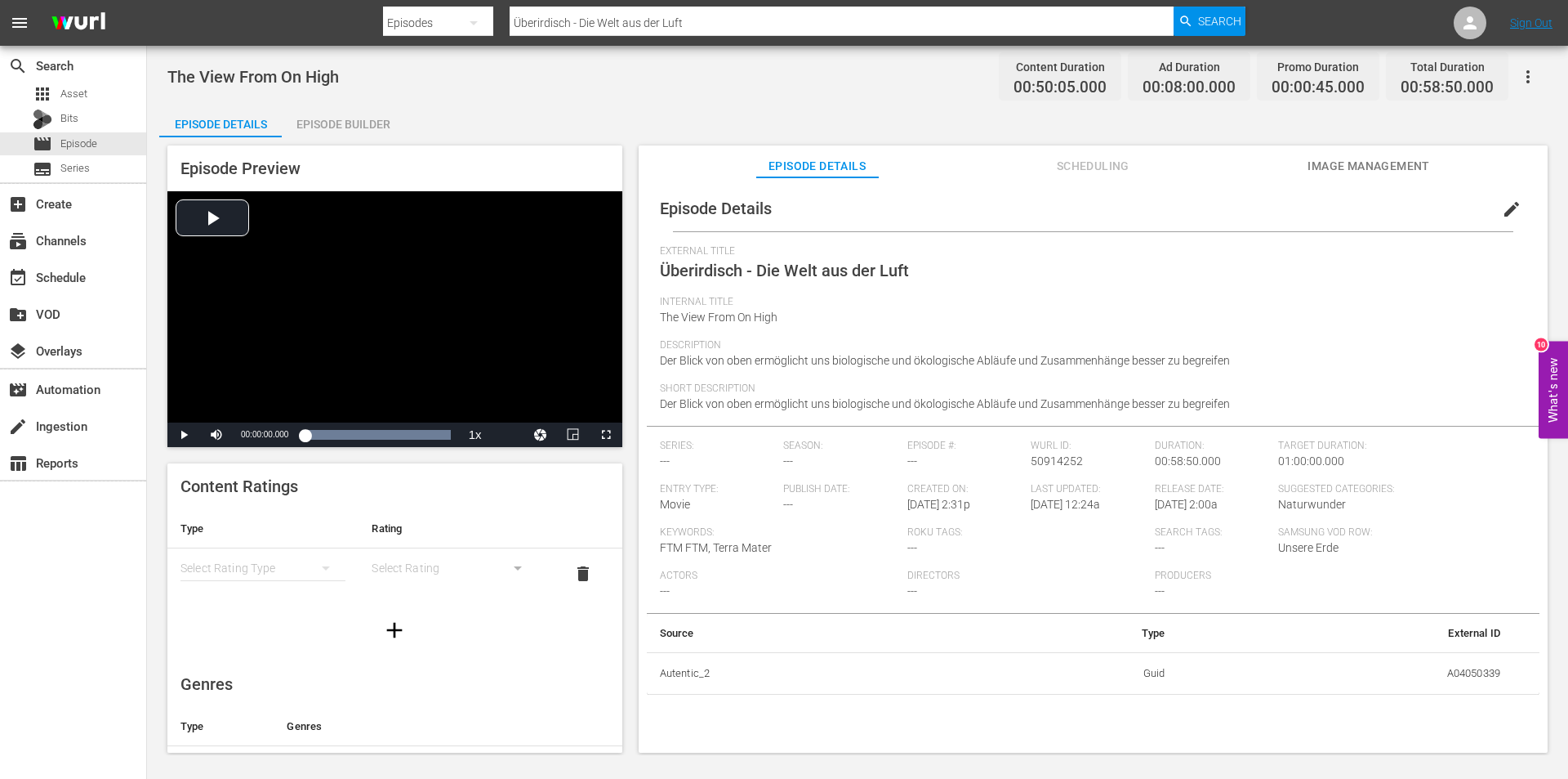
click at [1418, 161] on span "Image Management" at bounding box center [1369, 166] width 122 height 20
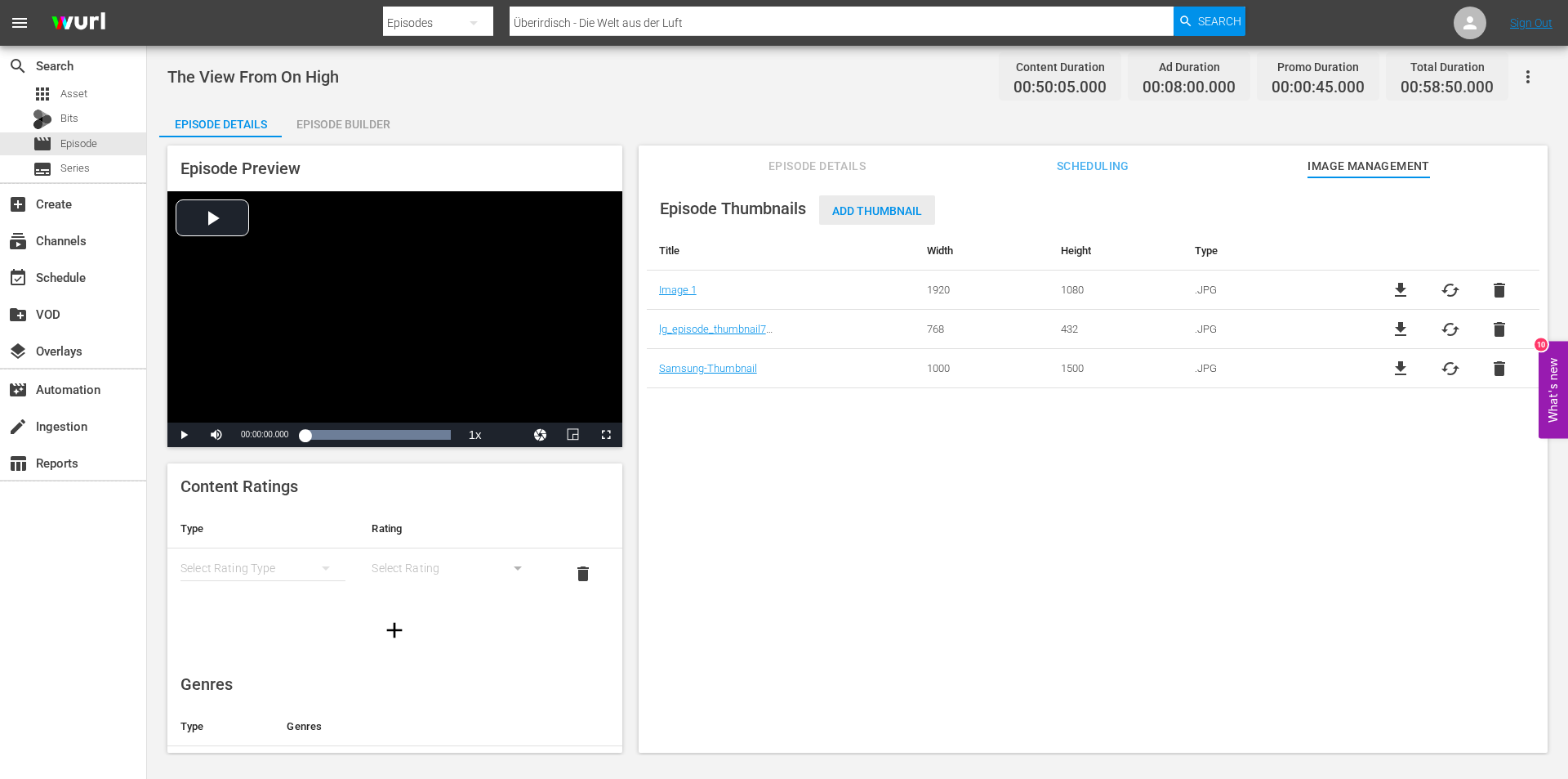
click at [848, 208] on span "Add Thumbnail" at bounding box center [877, 211] width 116 height 13
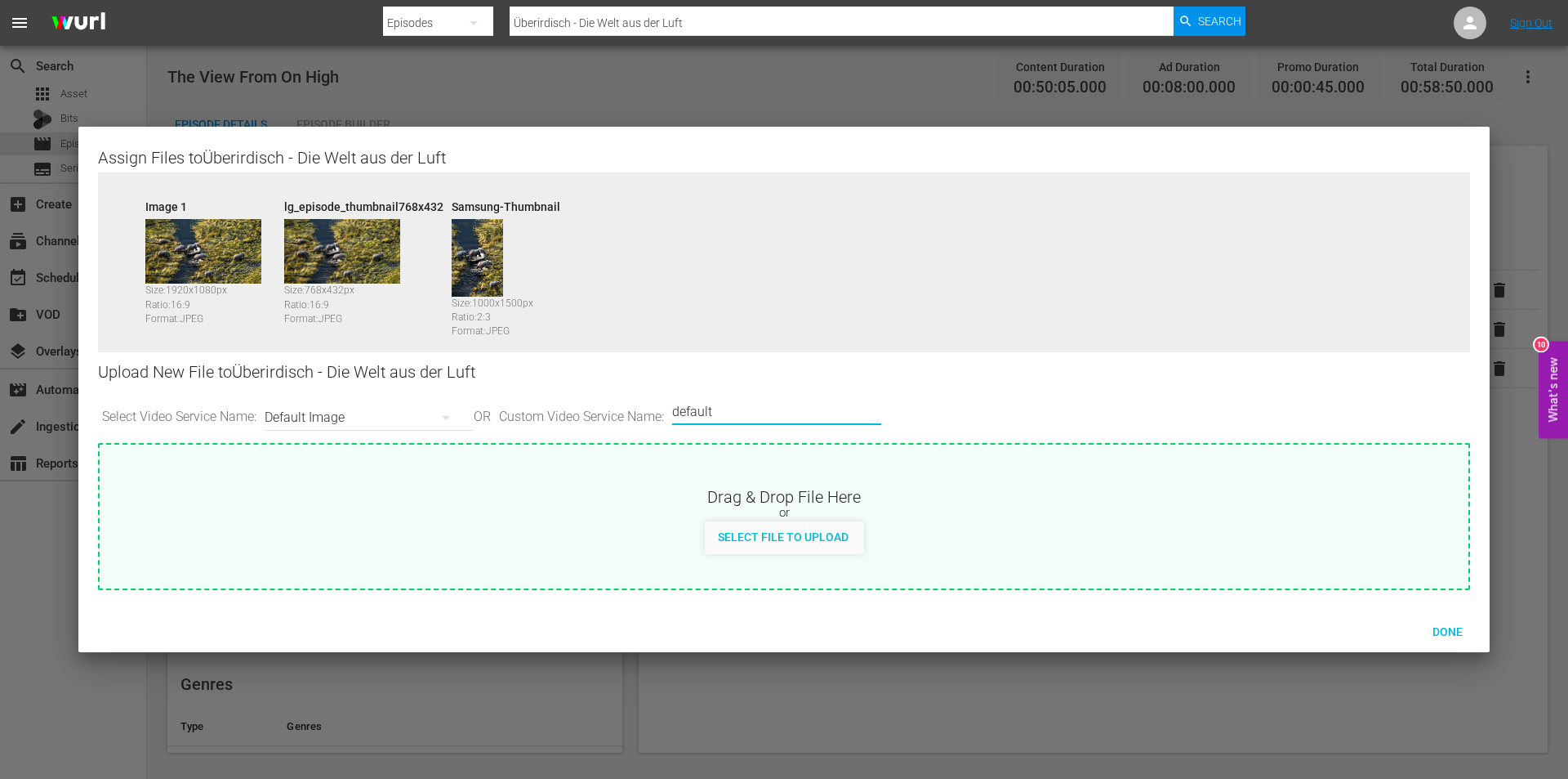
drag, startPoint x: 798, startPoint y: 407, endPoint x: 557, endPoint y: 408, distance: 241.0
click at [557, 408] on div "Select Video Service Name: Default Image OR Custom Video Service Name: Custom V…" at bounding box center [784, 417] width 1372 height 51
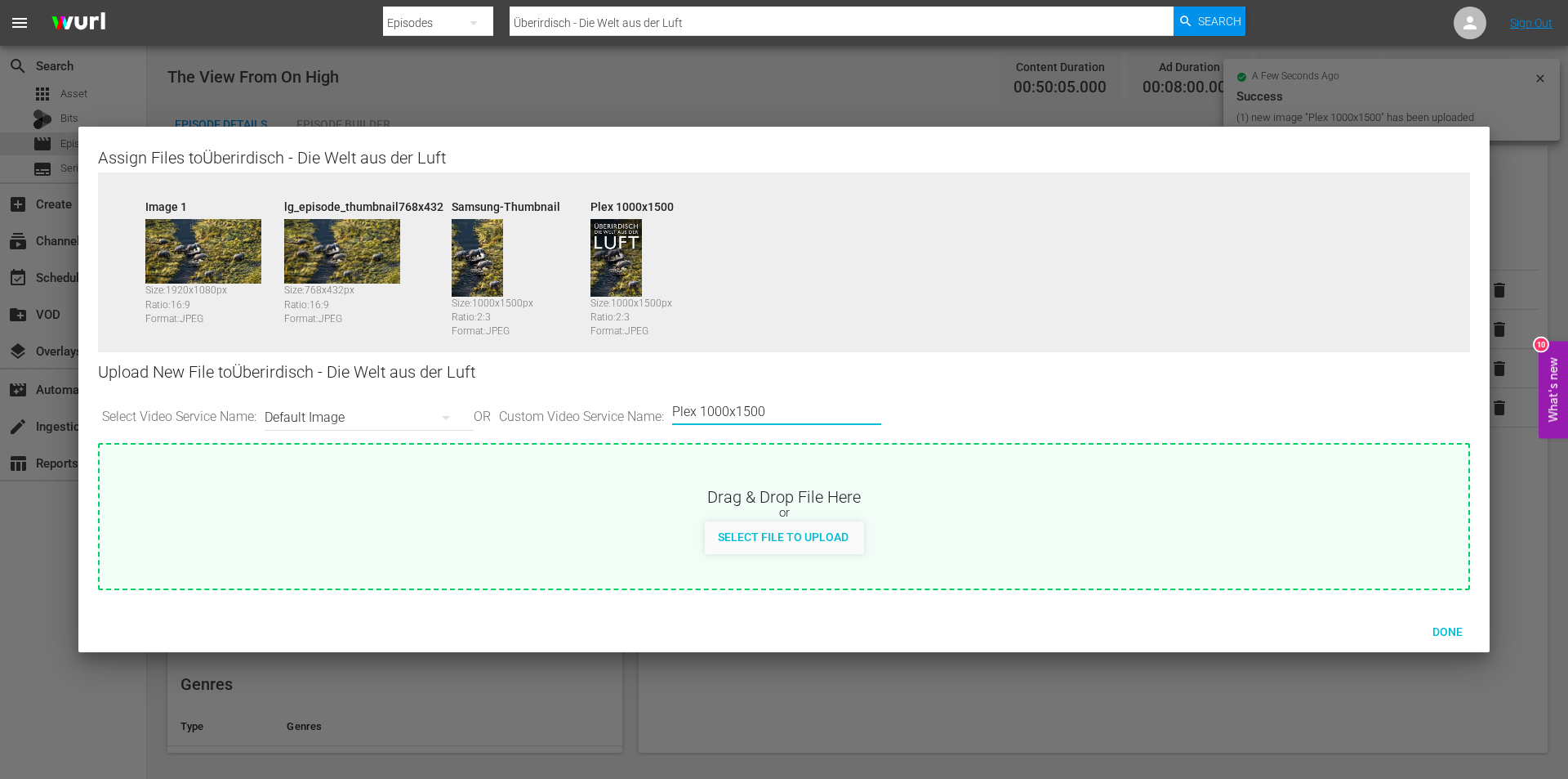
drag, startPoint x: 720, startPoint y: 406, endPoint x: 825, endPoint y: 408, distance: 105.0
click at [825, 408] on input "Plex 1000x1500" at bounding box center [772, 412] width 201 height 39
type input "Plex 1920x1080"
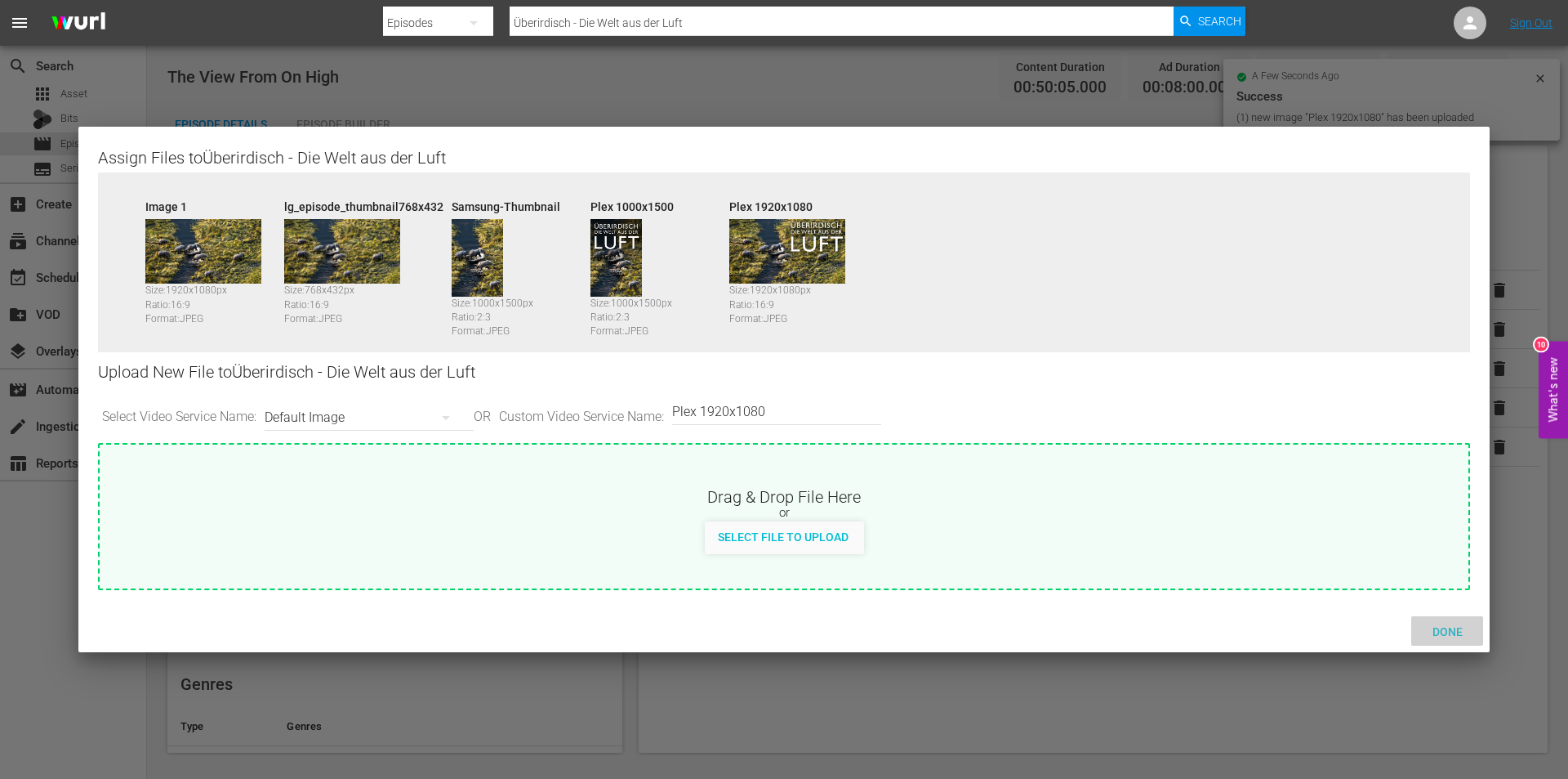
click at [1450, 629] on span "Done" at bounding box center [1447, 632] width 57 height 13
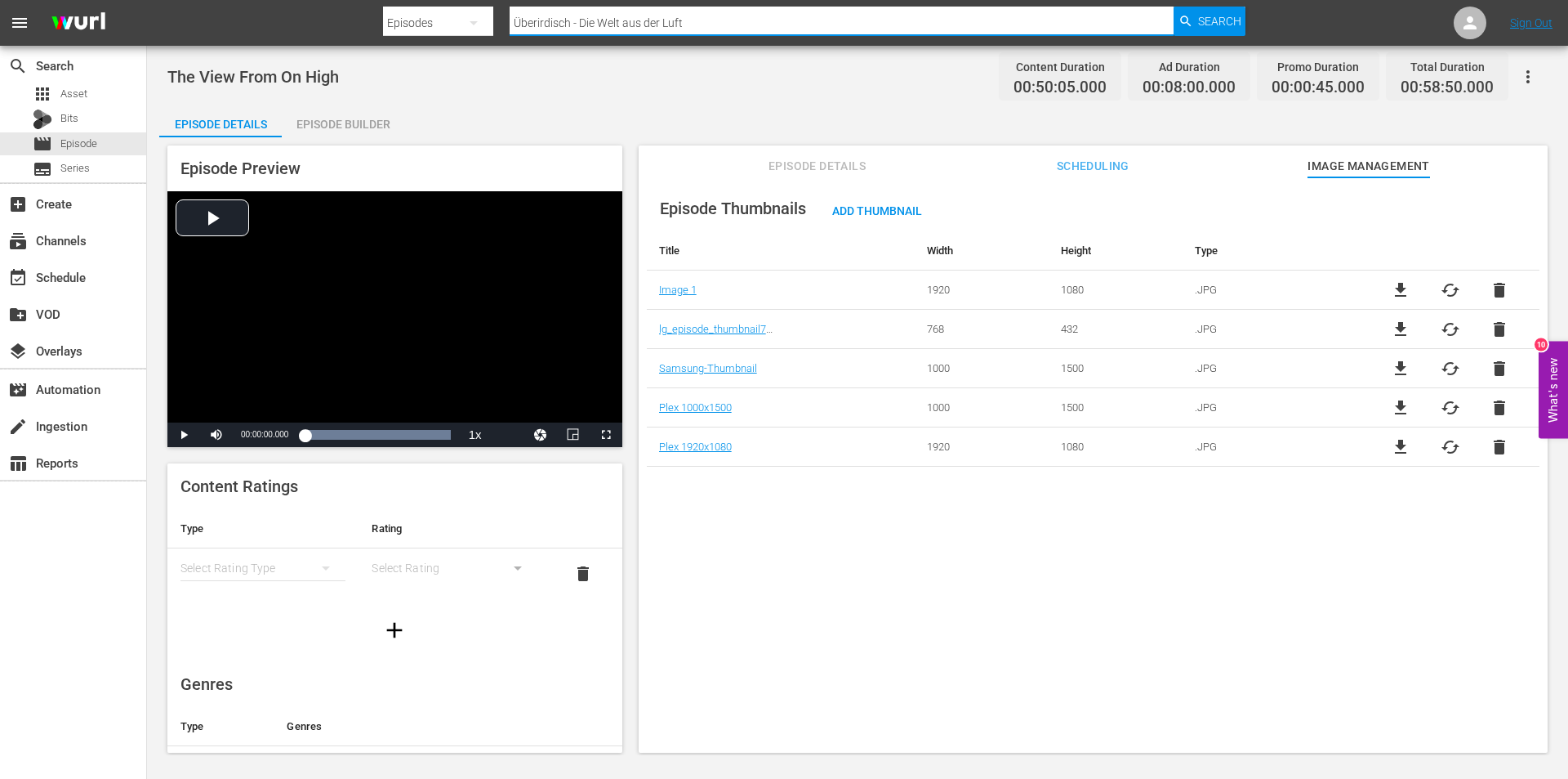
drag, startPoint x: 731, startPoint y: 26, endPoint x: 322, endPoint y: 24, distance: 409.0
click at [322, 24] on nav "menu Search By Episodes Search ID, Title, Description, Keywords, or Category Üb…" at bounding box center [784, 22] width 1568 height 45
paste input "Die March - Ein Fluß wie damals"
type input "Die March - Ein Fluß wie damals"
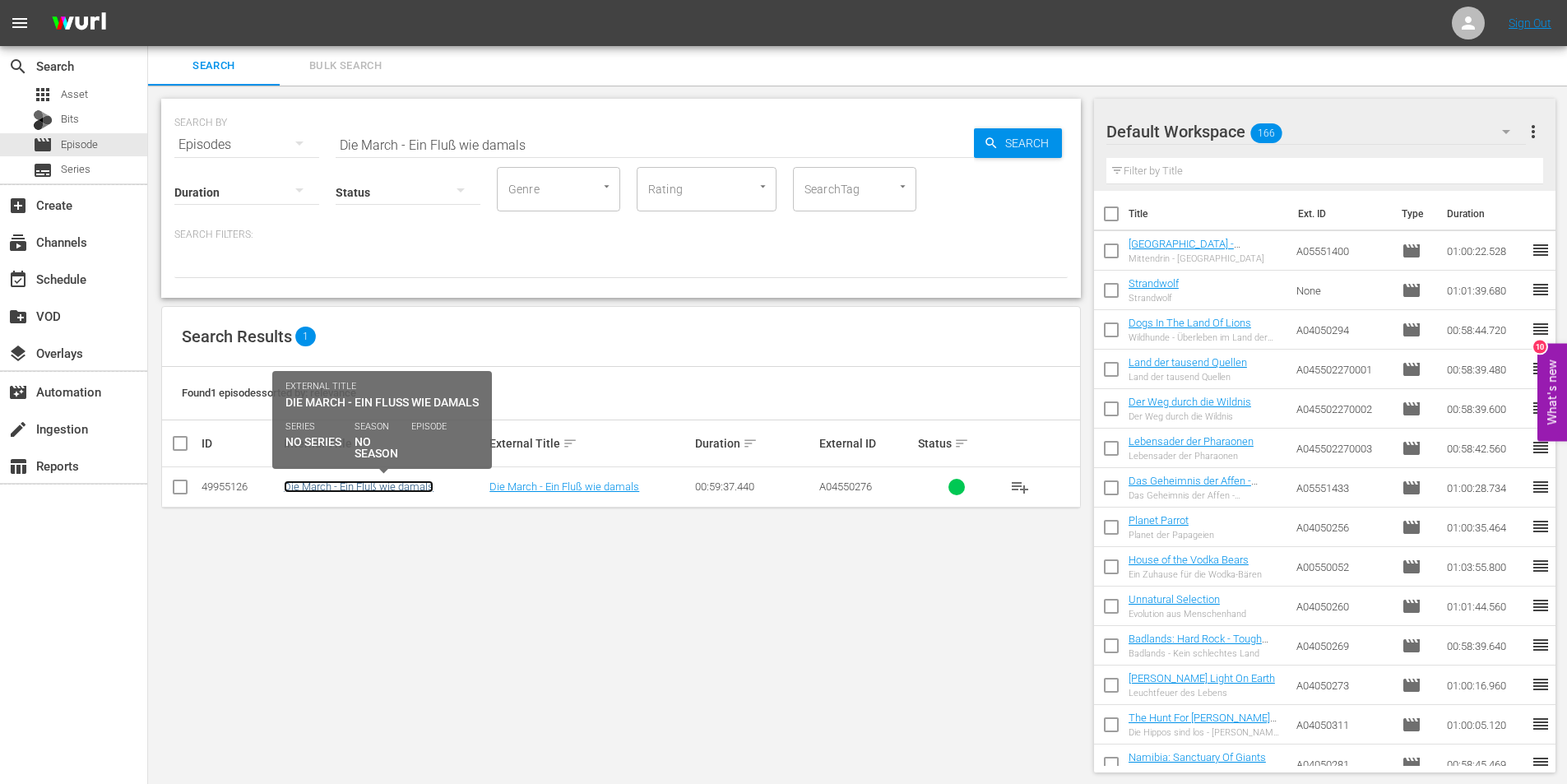
click at [419, 485] on link "Die March - Ein Fluß wie damals" at bounding box center [359, 485] width 149 height 12
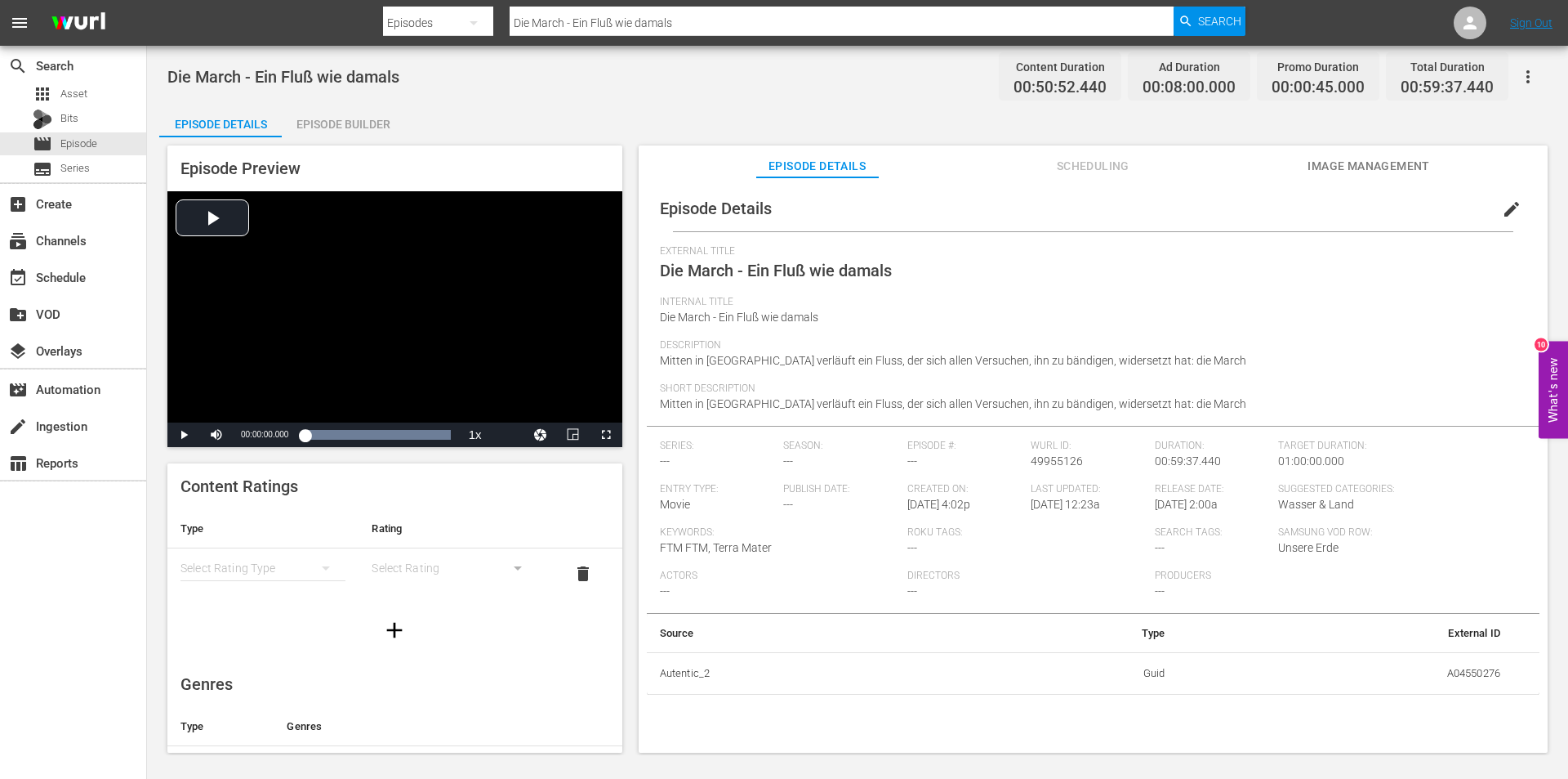
click at [1407, 161] on span "Image Management" at bounding box center [1369, 166] width 122 height 20
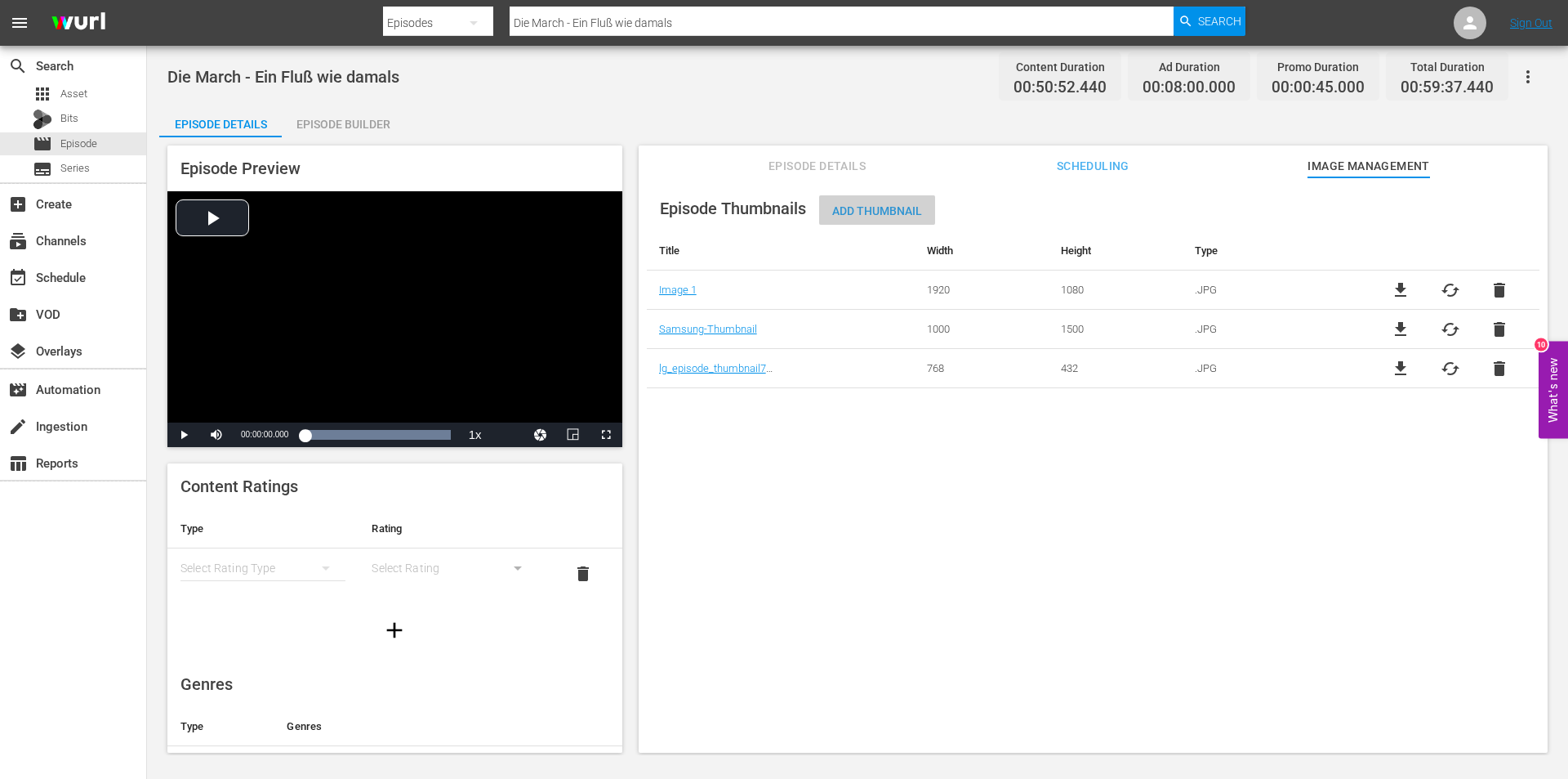
click at [848, 209] on span "Add Thumbnail" at bounding box center [877, 211] width 116 height 13
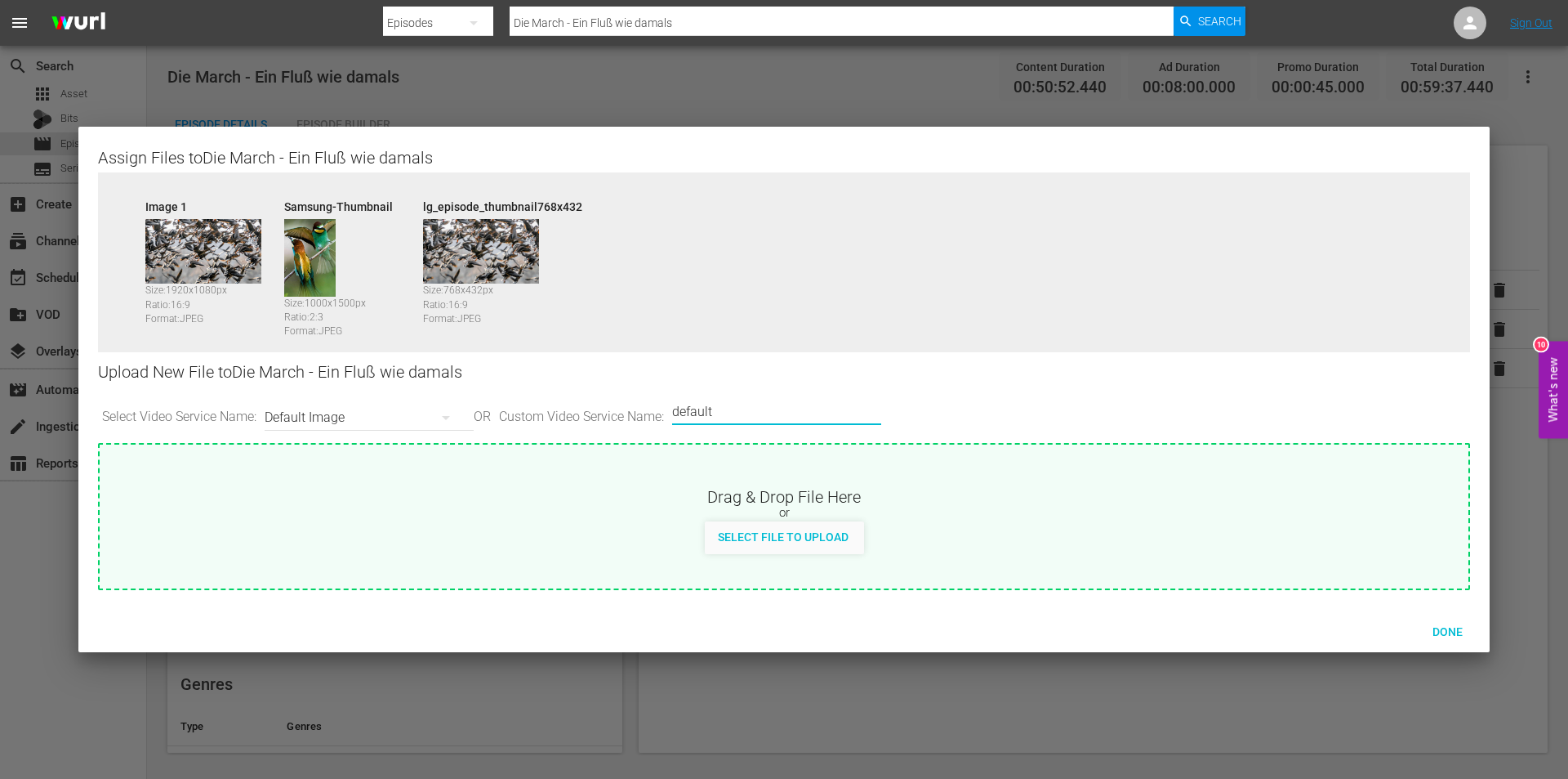
drag, startPoint x: 738, startPoint y: 410, endPoint x: 642, endPoint y: 410, distance: 96.0
click at [643, 410] on div "Select Video Service Name: Default Image OR Custom Video Service Name: Custom V…" at bounding box center [784, 417] width 1372 height 51
drag, startPoint x: 722, startPoint y: 406, endPoint x: 928, endPoint y: 406, distance: 206.0
click at [928, 406] on div "Select Video Service Name: Default Image OR Custom Video Service Name: Custom V…" at bounding box center [784, 417] width 1372 height 51
type input "Plex 1920x1080"
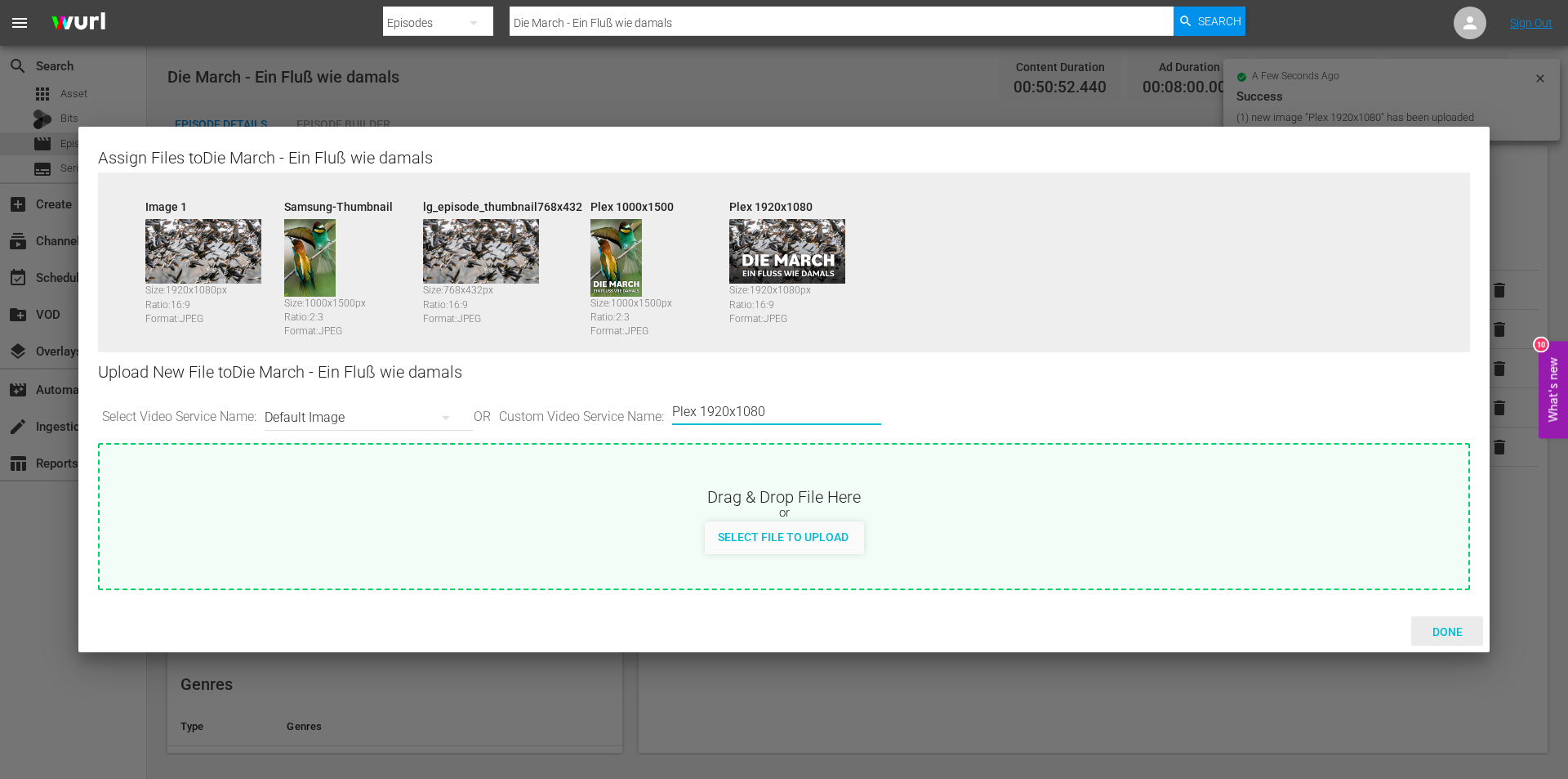
click at [1447, 625] on span "Done" at bounding box center [1447, 632] width 57 height 13
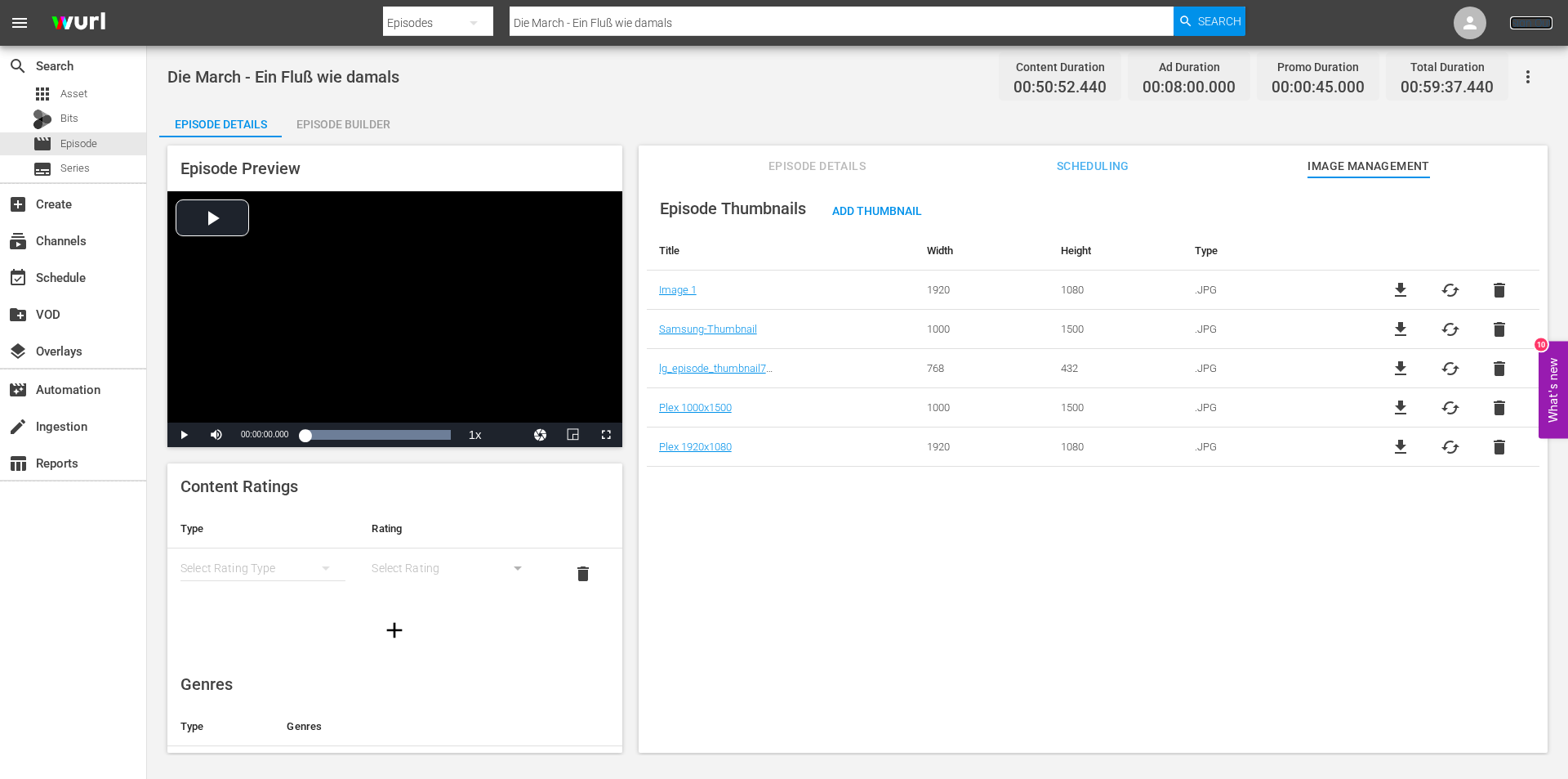
click at [1551, 25] on link "Sign Out" at bounding box center [1532, 23] width 43 height 13
